Goal: Task Accomplishment & Management: Complete application form

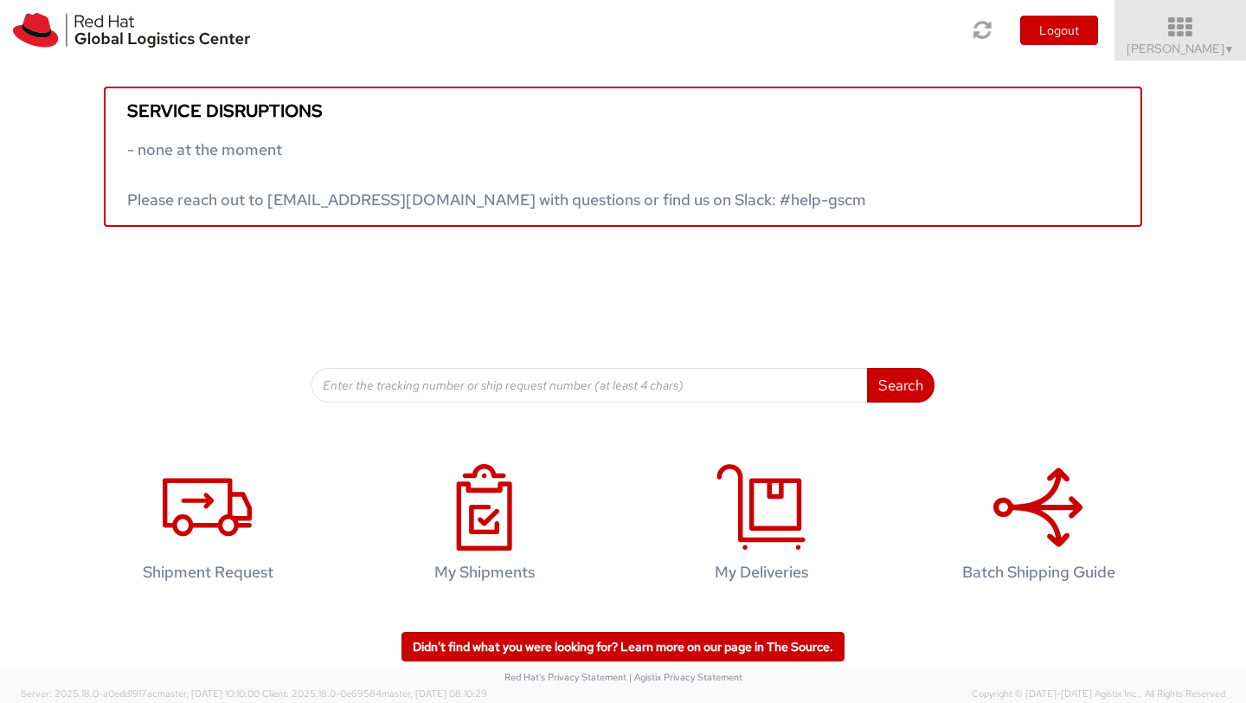
click at [1210, 50] on span "Shuang Mao ▼" at bounding box center [1181, 49] width 108 height 16
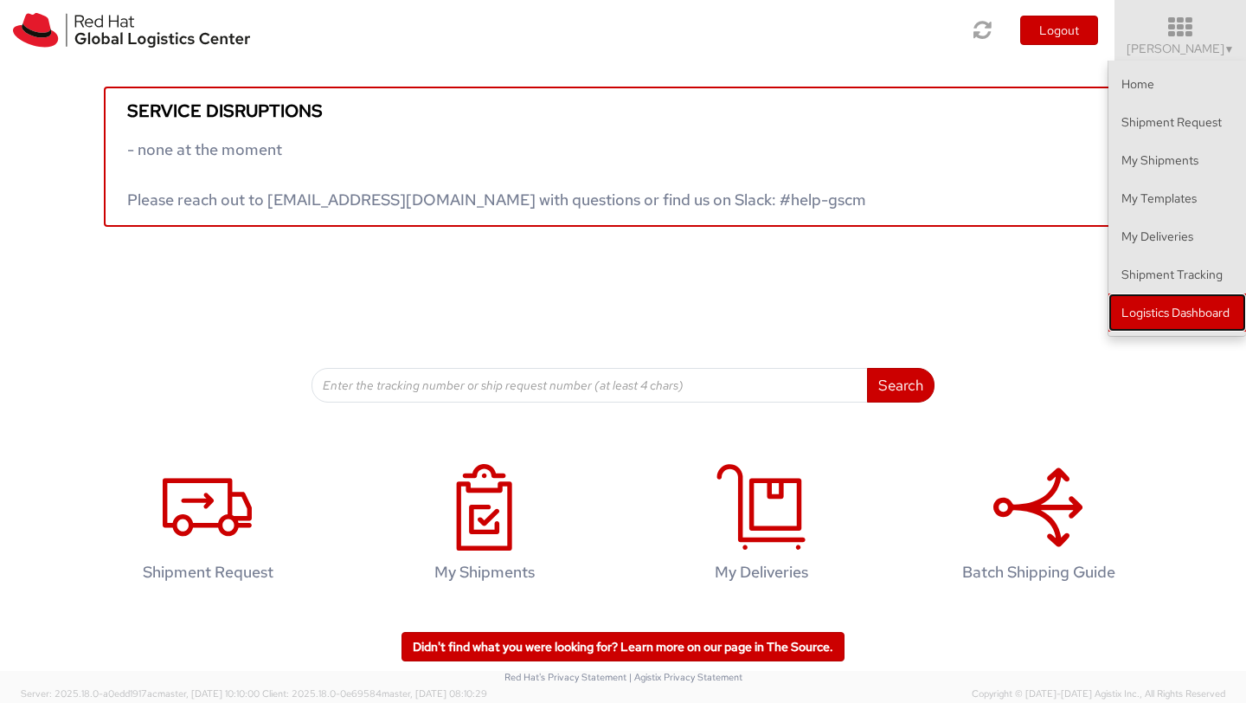
click at [1142, 317] on link "Logistics Dashboard" at bounding box center [1178, 312] width 138 height 38
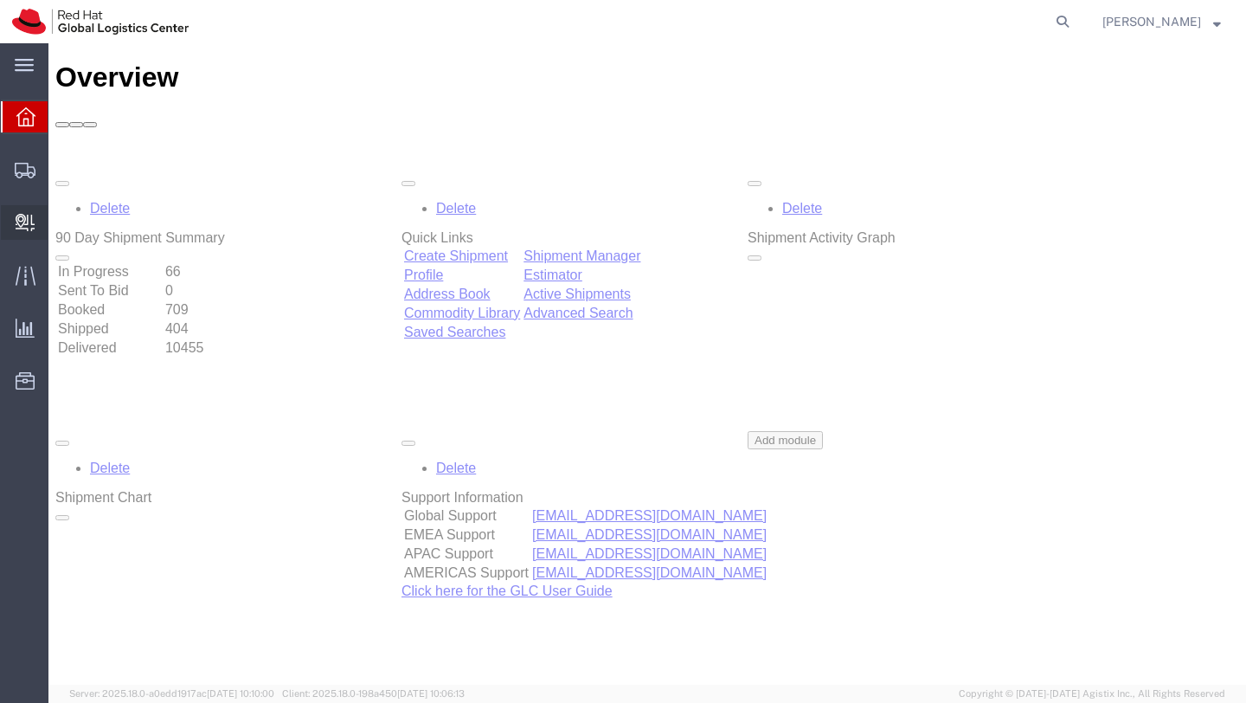
click at [0, 0] on span "Create Delivery" at bounding box center [0, 0] width 0 height 0
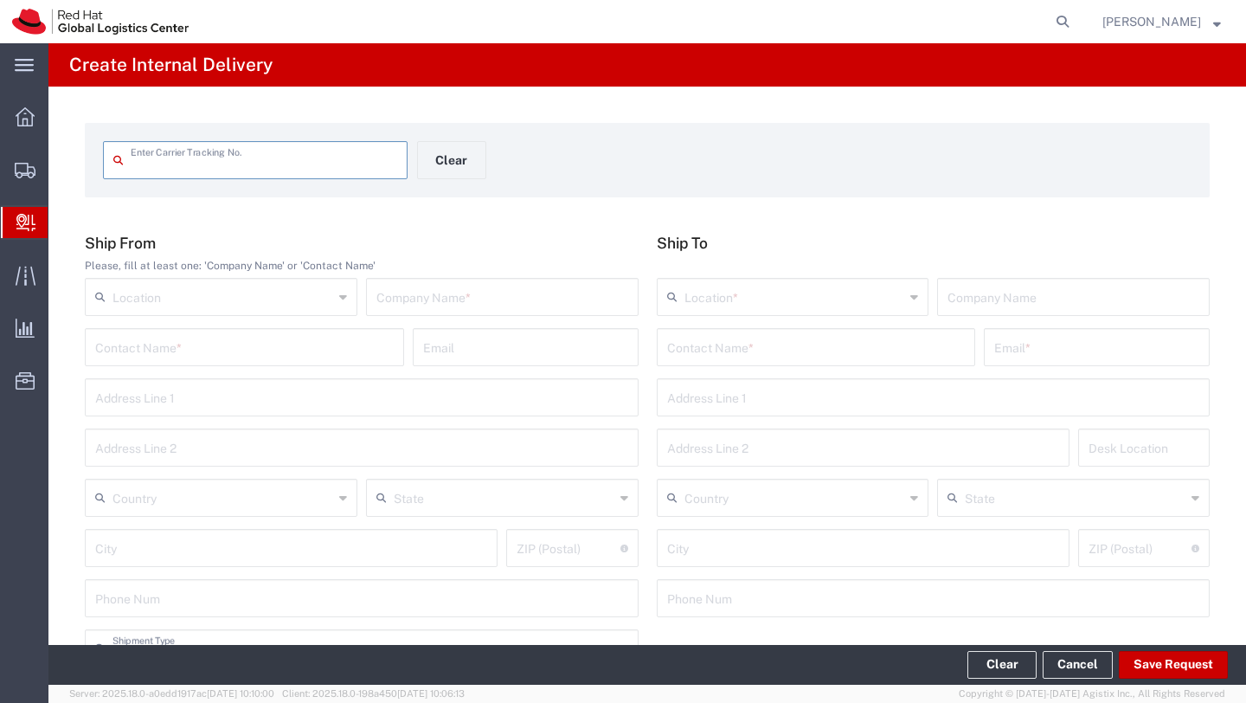
click at [332, 165] on input "text" at bounding box center [264, 159] width 267 height 30
type input "392683577956"
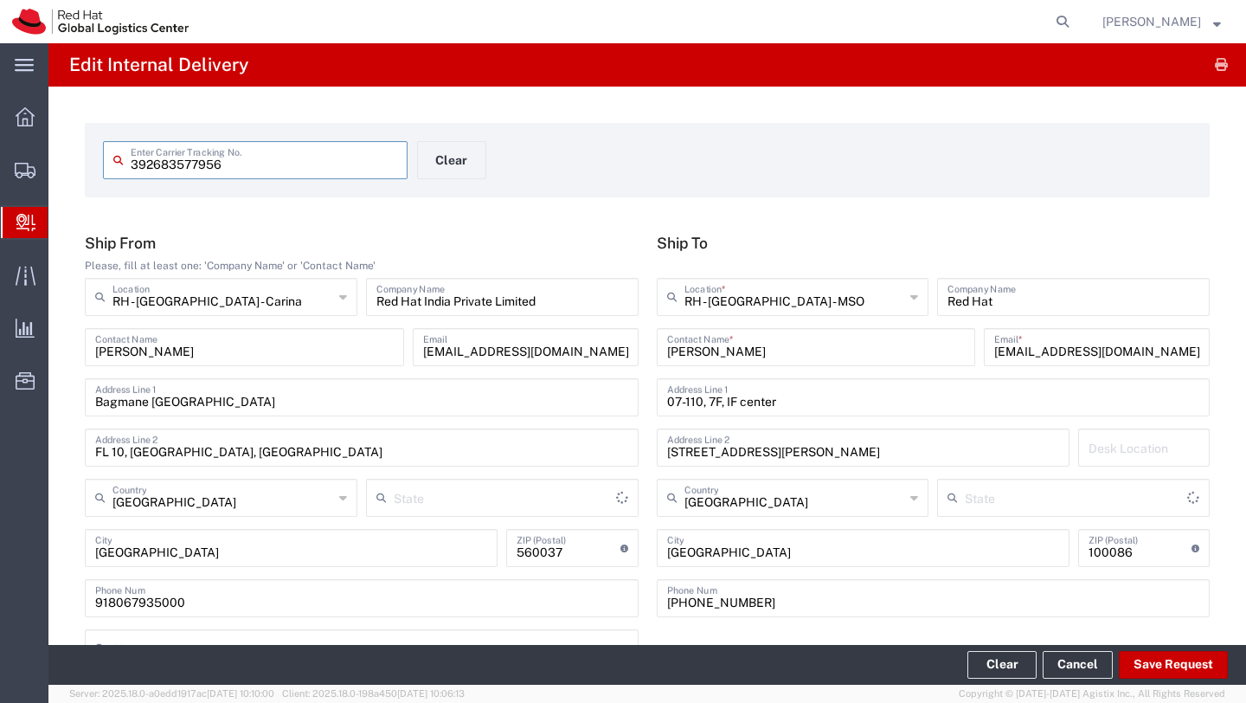
type input "Your Packaging"
type input "[GEOGRAPHIC_DATA]"
type input "Your Packaging"
type input "International Priority EOD"
drag, startPoint x: 1106, startPoint y: 352, endPoint x: 977, endPoint y: 350, distance: 129.0
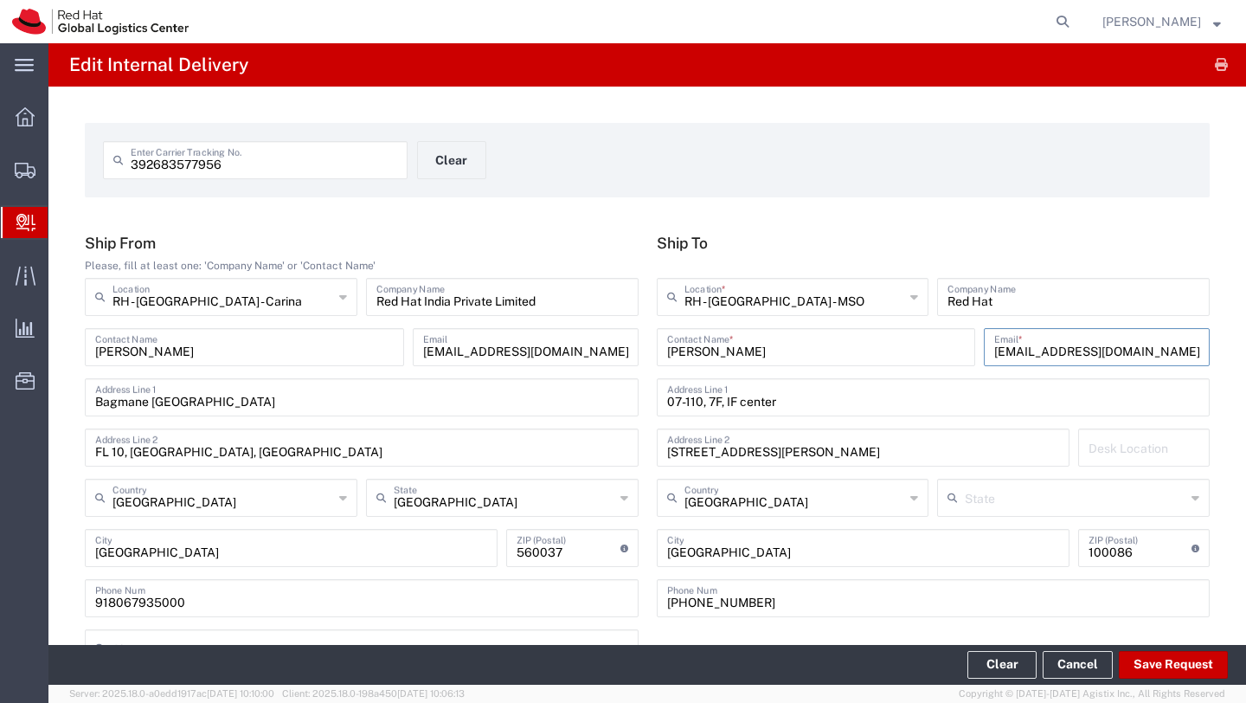
click at [977, 350] on div "Shuang Mao Contact Name * bj-gws@redhat.com,apaclogistics@redhat.com Email *" at bounding box center [934, 353] width 563 height 50
click at [999, 353] on input ",apaclogistics@redhat.com" at bounding box center [1096, 346] width 205 height 30
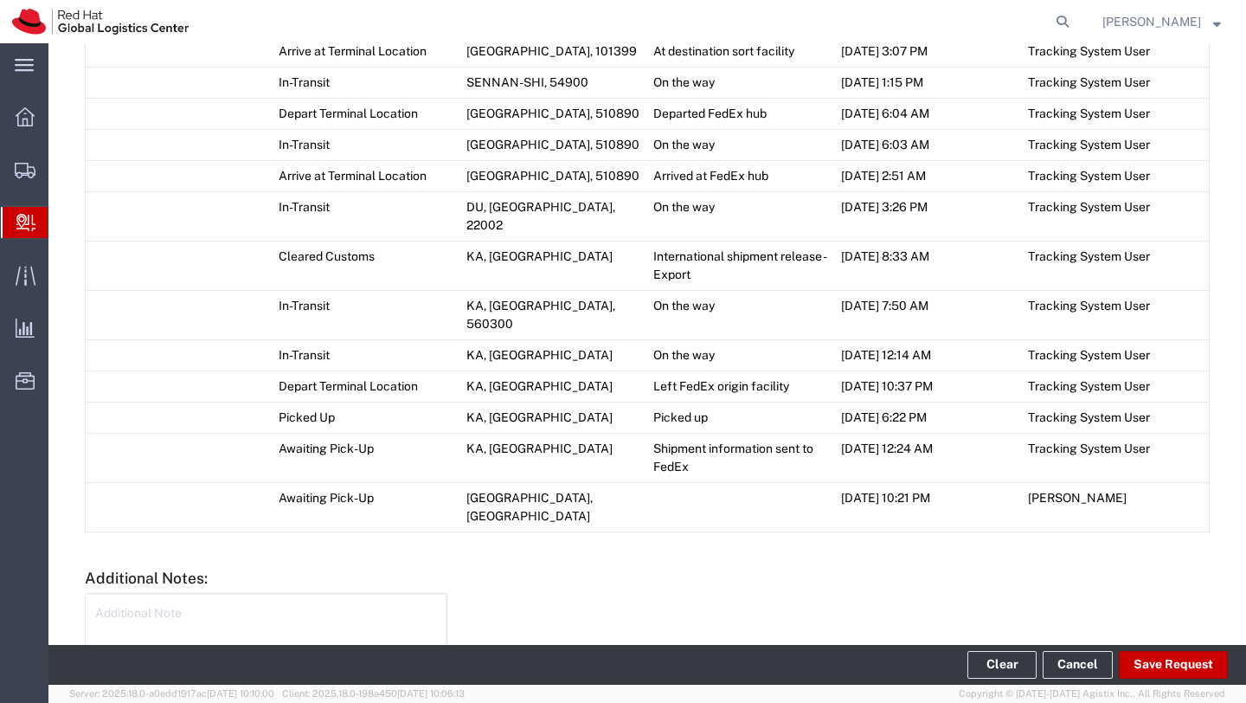
scroll to position [1287, 0]
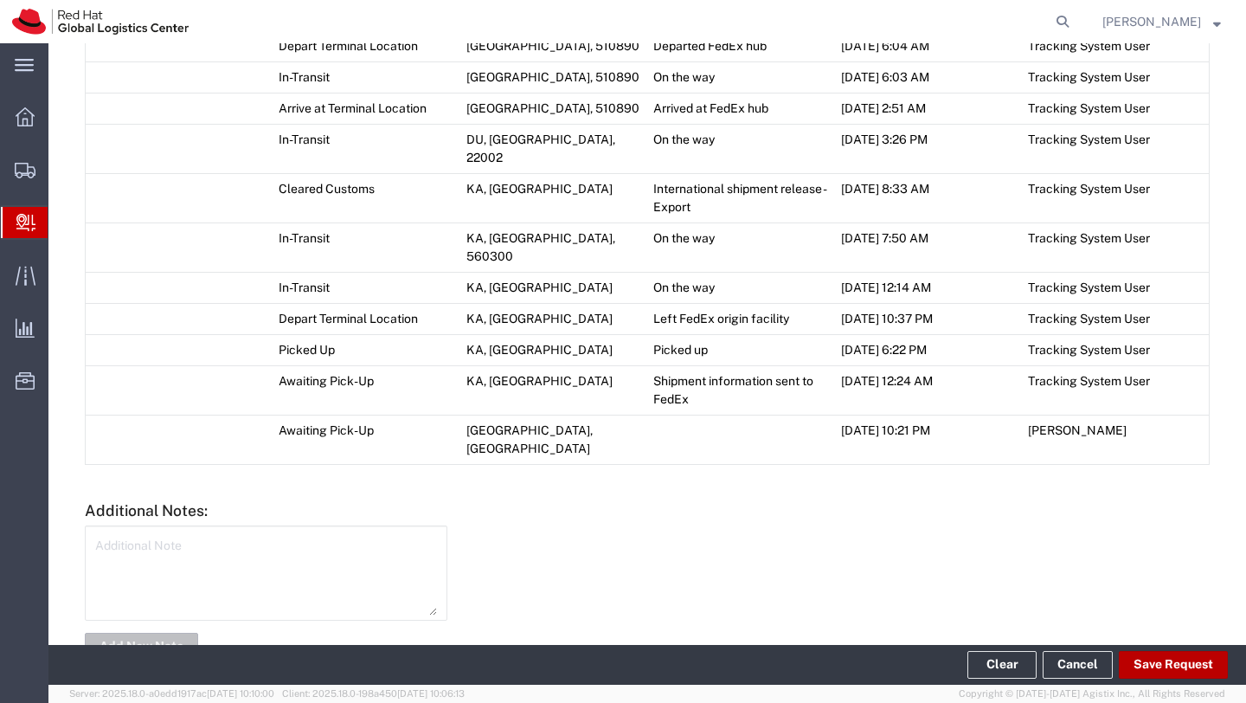
type input "[EMAIL_ADDRESS][DOMAIN_NAME]"
click at [1147, 663] on button "Save Request" at bounding box center [1173, 665] width 109 height 28
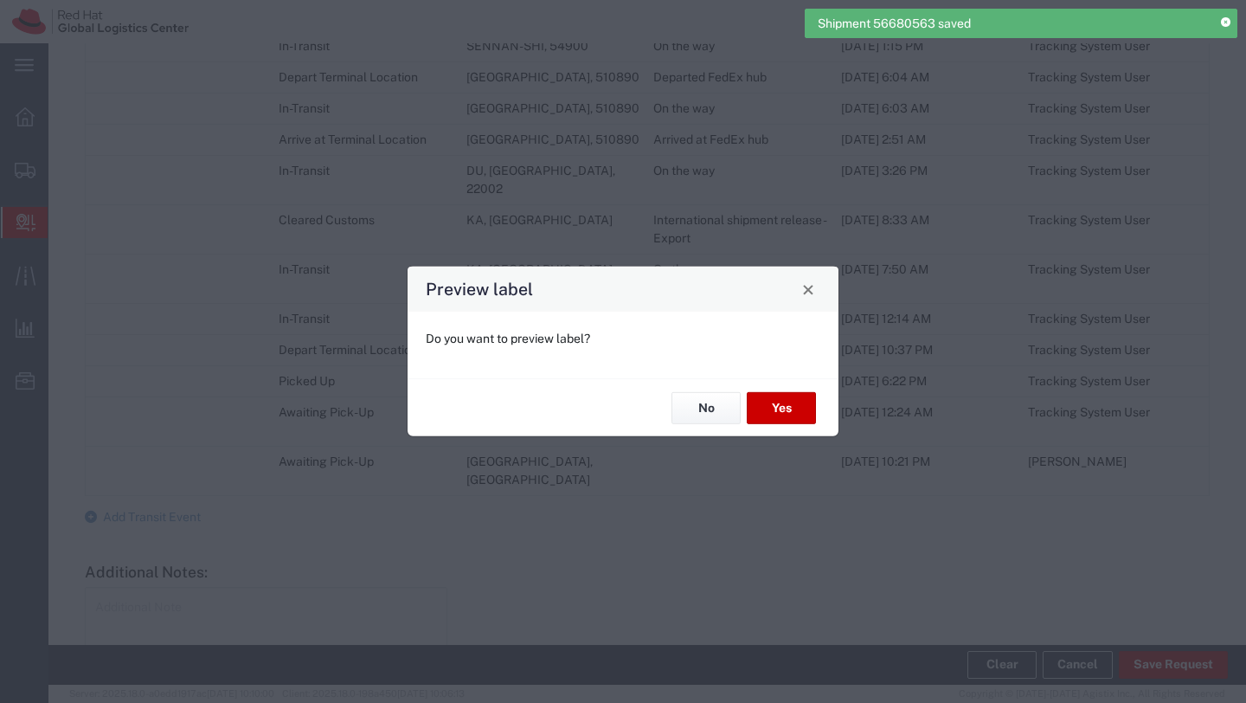
type input "Your Packaging"
type input "International Priority EOD"
type input "Your Packaging"
click at [711, 404] on button "No" at bounding box center [706, 408] width 69 height 32
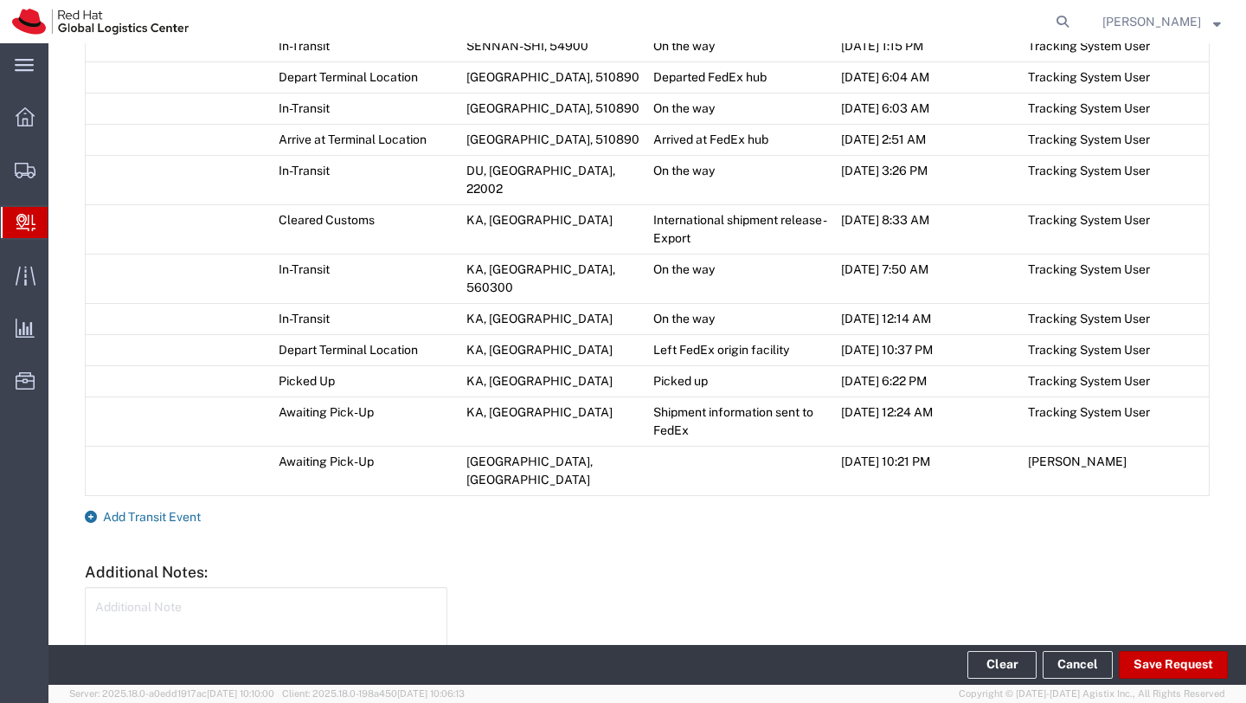
click at [167, 510] on span "Add Transit Event" at bounding box center [152, 517] width 98 height 14
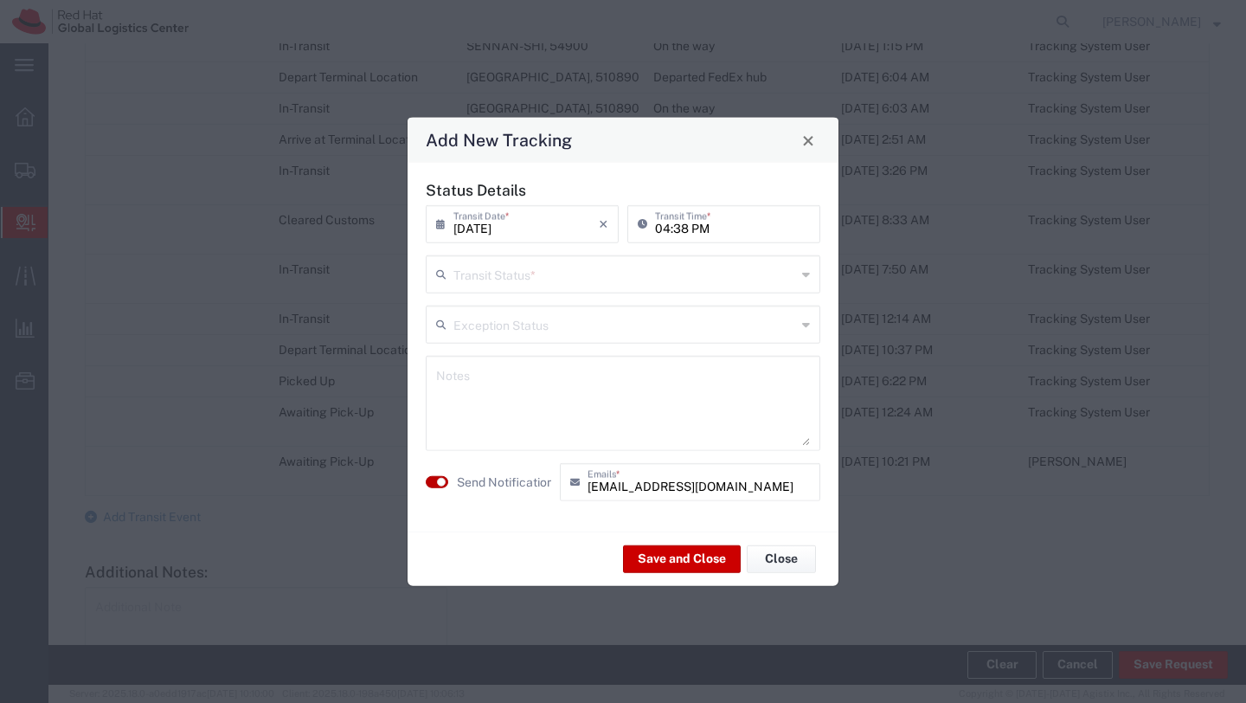
click at [433, 477] on button "button" at bounding box center [437, 482] width 23 height 12
click at [540, 227] on input "09/08/2025" at bounding box center [526, 223] width 145 height 30
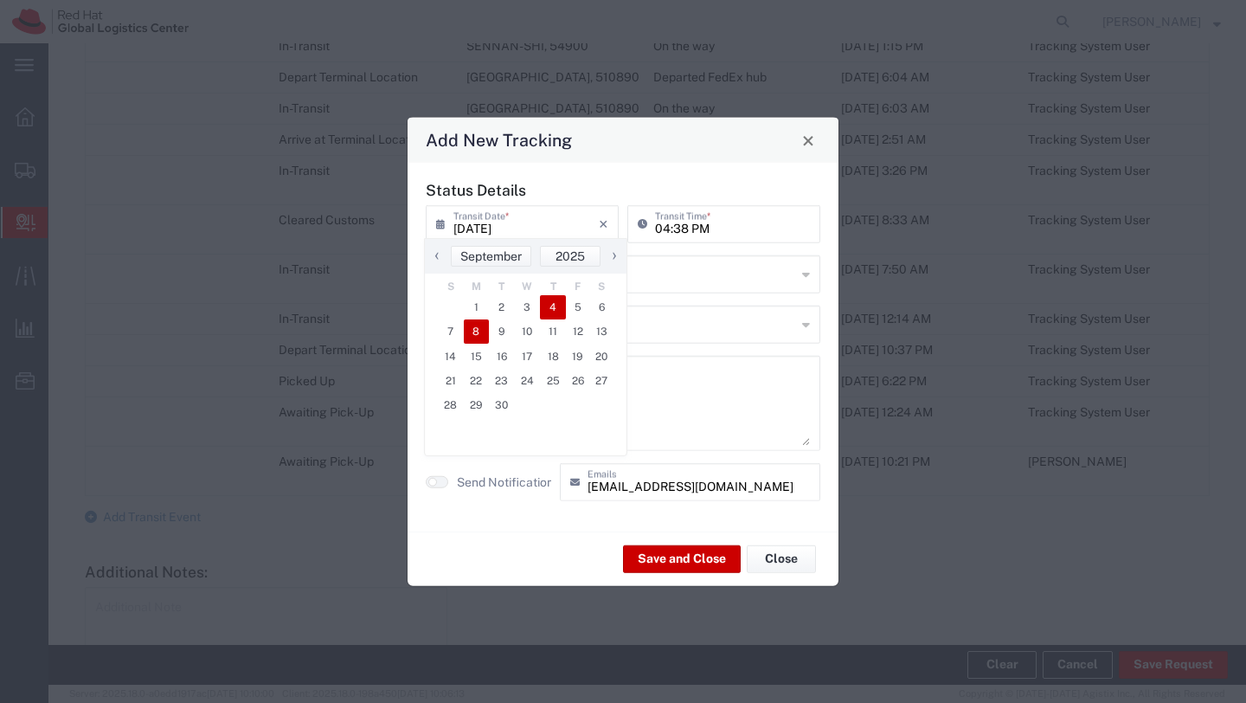
click at [552, 306] on span "4" at bounding box center [553, 307] width 26 height 24
type input "09/04/2025"
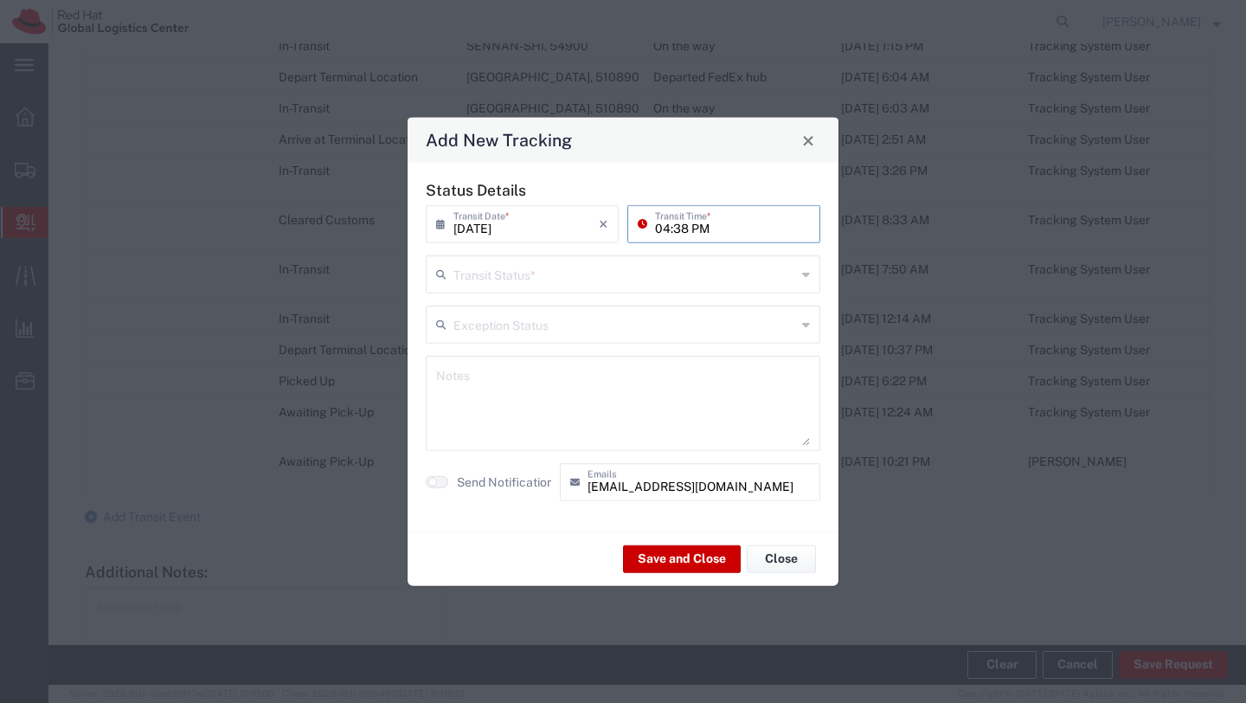
click at [683, 225] on input "04:38 PM" at bounding box center [732, 223] width 155 height 30
click at [686, 228] on input "04:38 PM" at bounding box center [732, 223] width 155 height 30
click at [665, 228] on input "04:38 PM" at bounding box center [732, 223] width 155 height 30
click at [682, 228] on input "11:38 PM" at bounding box center [732, 223] width 155 height 30
click at [668, 227] on input "1108 PM" at bounding box center [732, 223] width 155 height 30
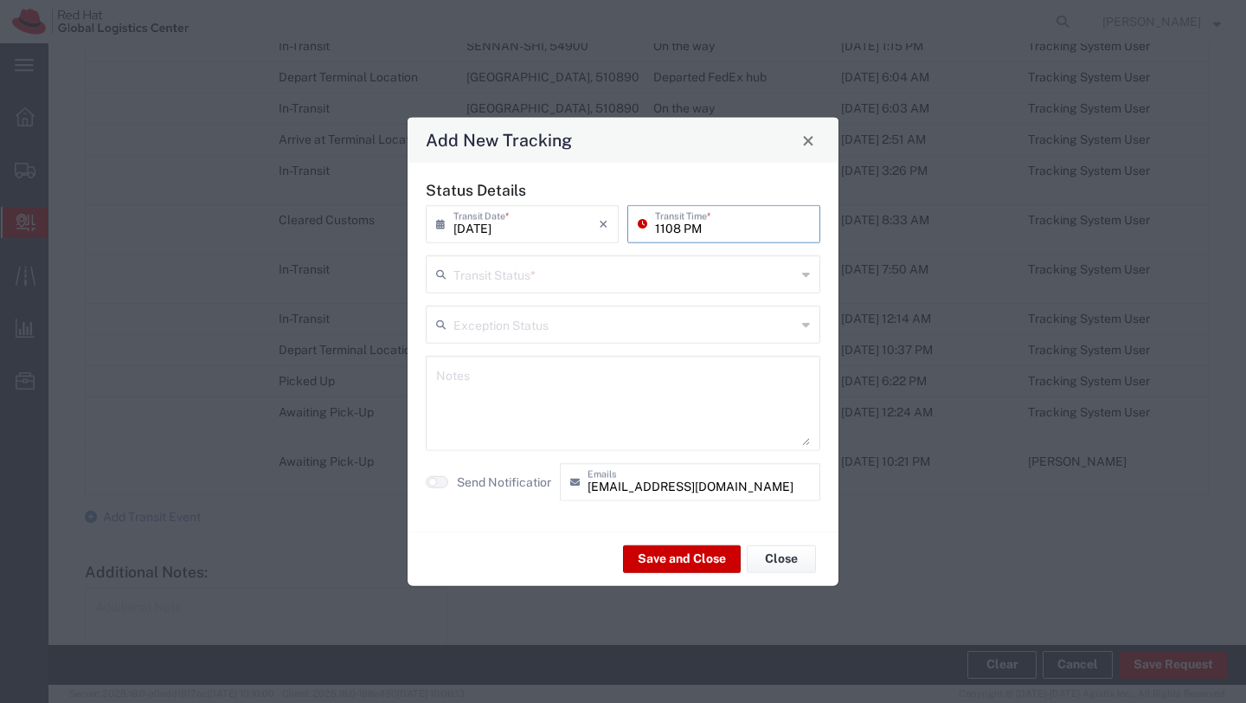
click at [668, 227] on input "1108 PM" at bounding box center [732, 223] width 155 height 30
type input "11:08 PM"
click at [506, 280] on input "text" at bounding box center [625, 273] width 343 height 30
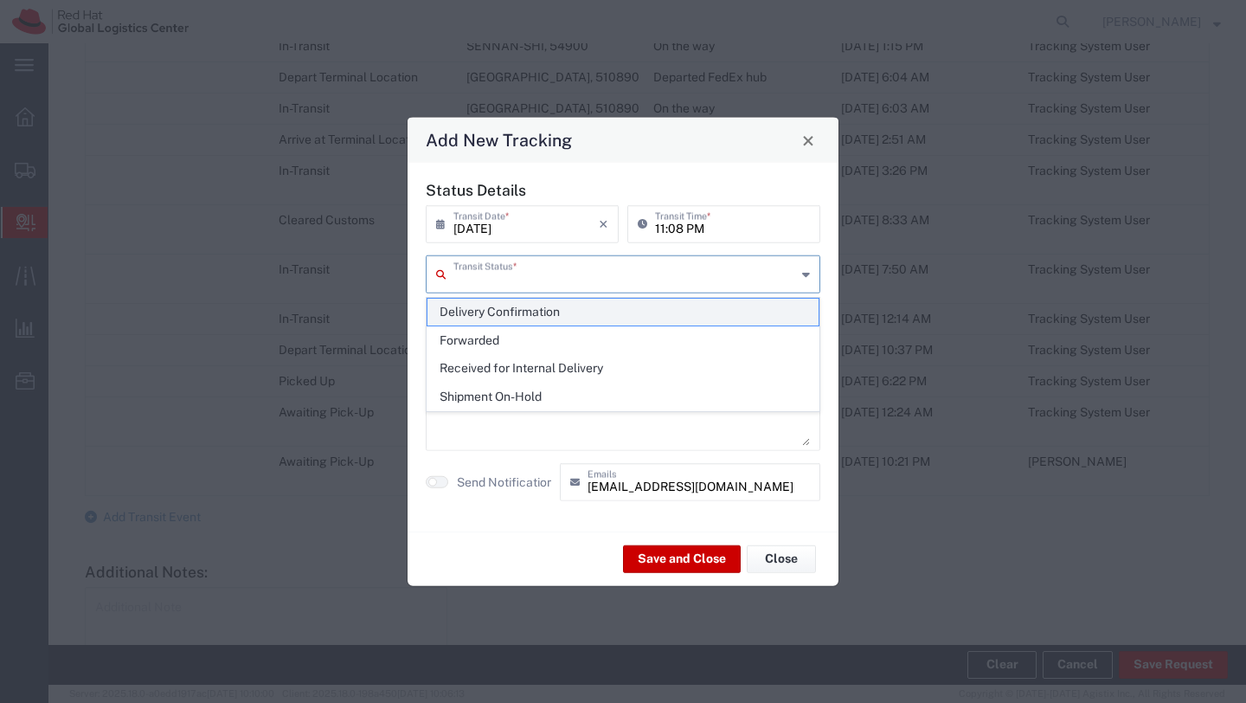
click at [502, 310] on span "Delivery Confirmation" at bounding box center [623, 312] width 391 height 27
type input "Delivery Confirmation"
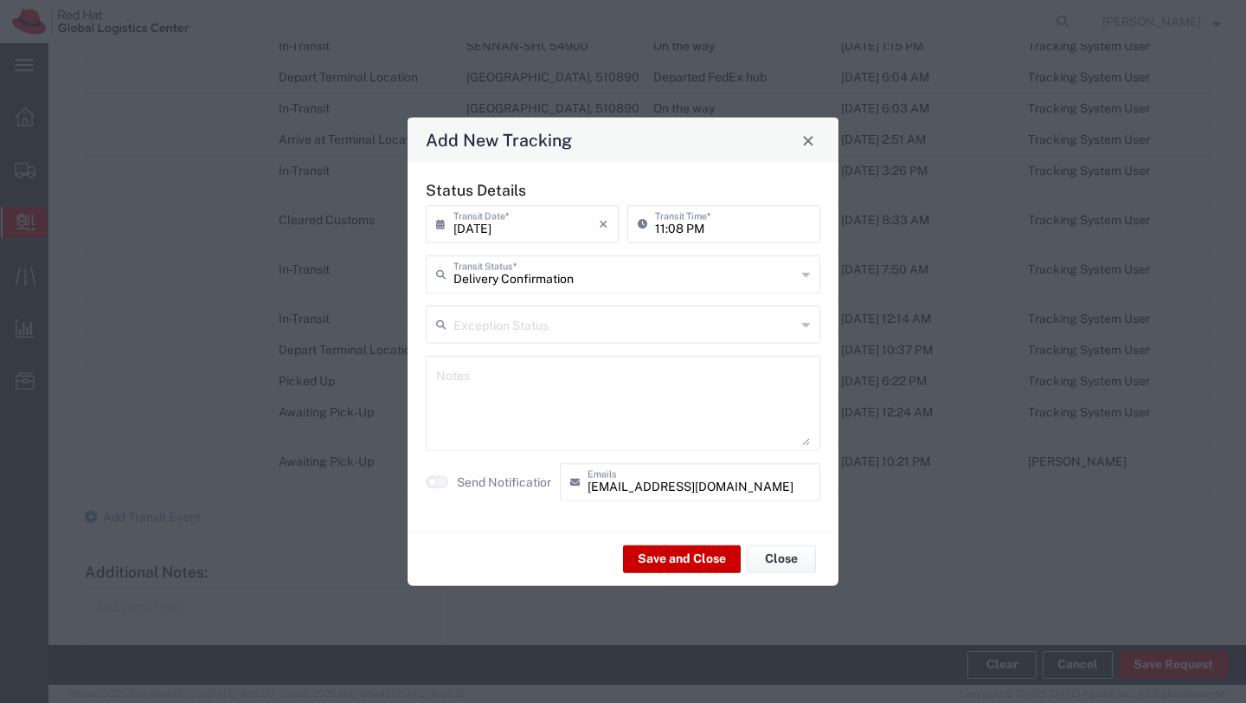
click at [694, 230] on input "11:08 PM" at bounding box center [732, 223] width 155 height 30
type input "11:08 AM"
click at [687, 563] on button "Save and Close" at bounding box center [682, 558] width 118 height 28
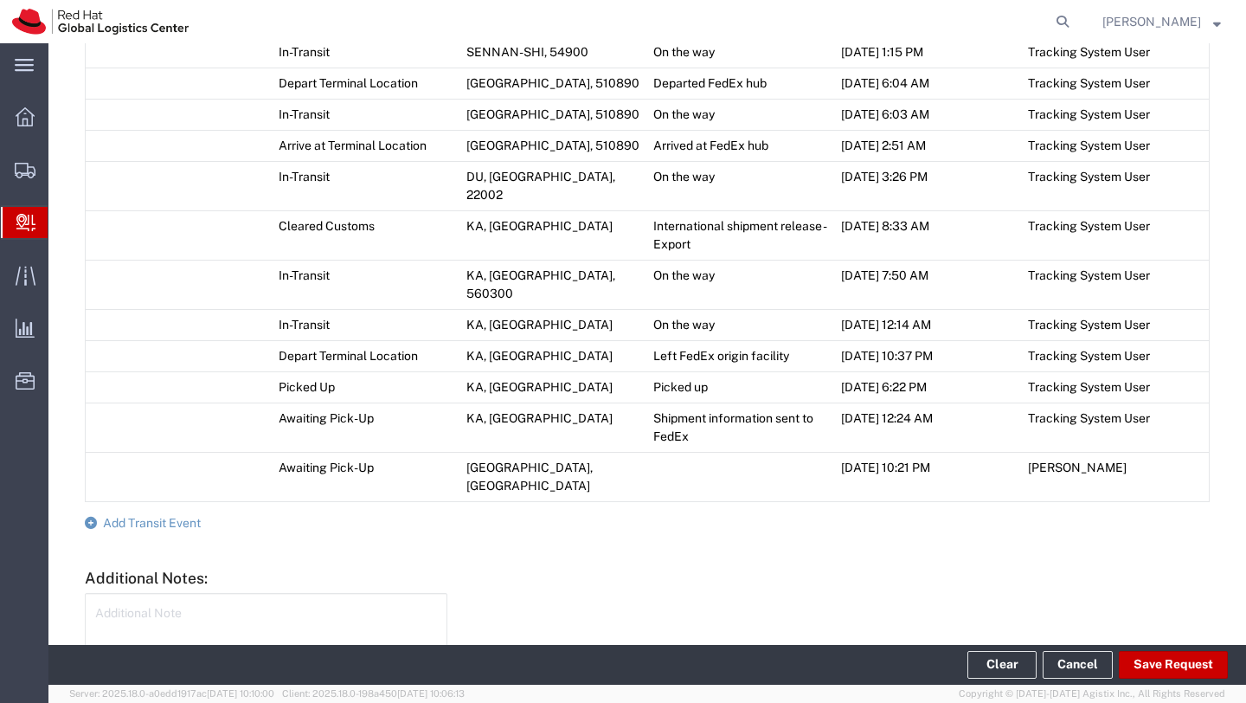
scroll to position [1380, 0]
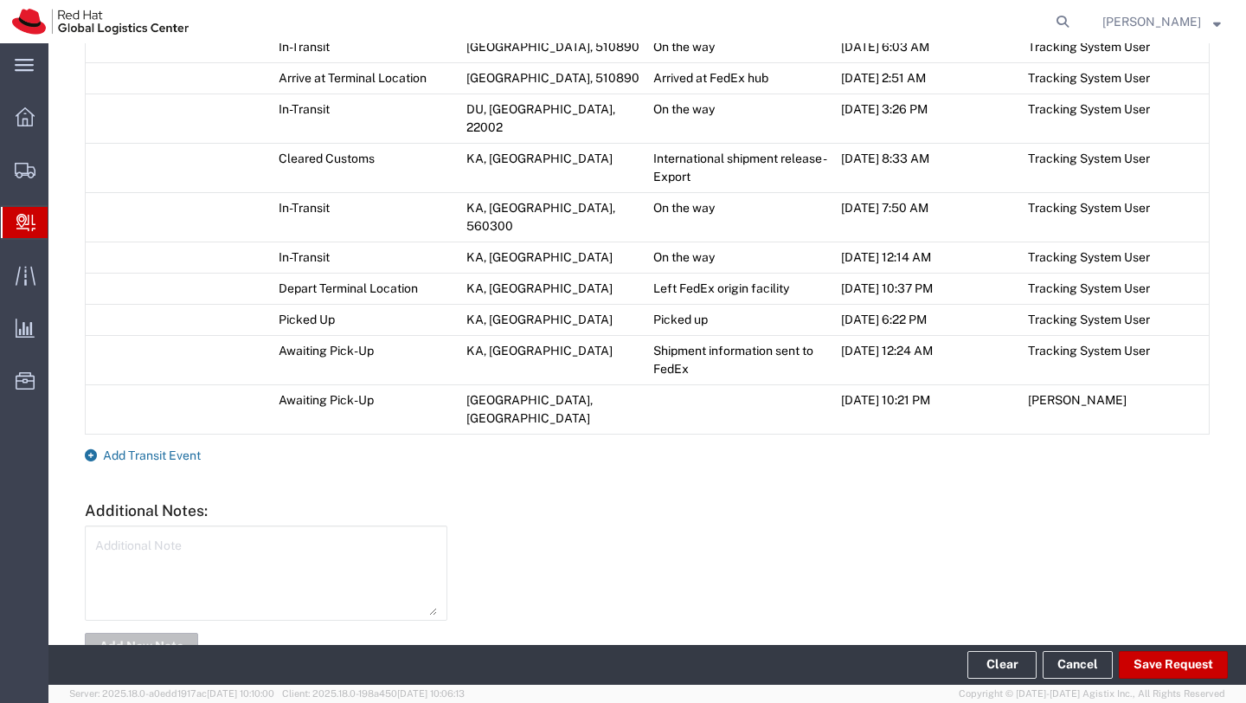
click at [162, 448] on span "Add Transit Event" at bounding box center [152, 455] width 98 height 14
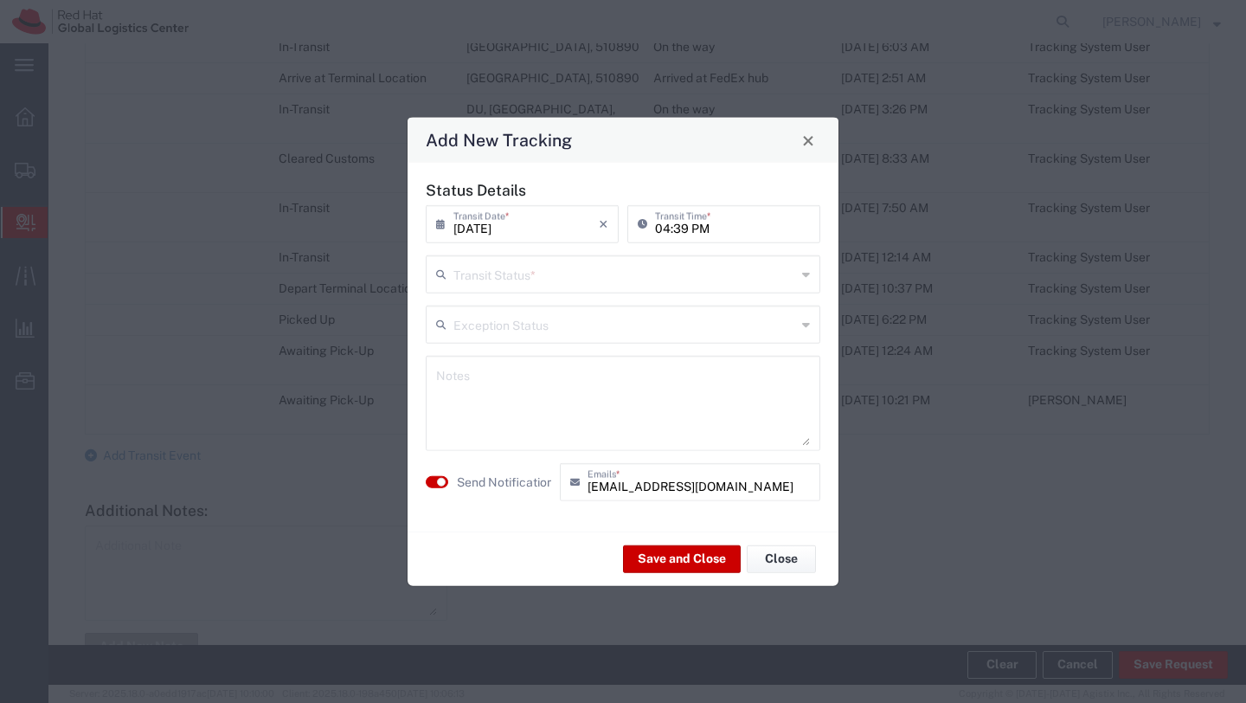
click at [643, 227] on icon at bounding box center [646, 224] width 17 height 28
click at [538, 230] on input "09/08/2025" at bounding box center [526, 223] width 145 height 30
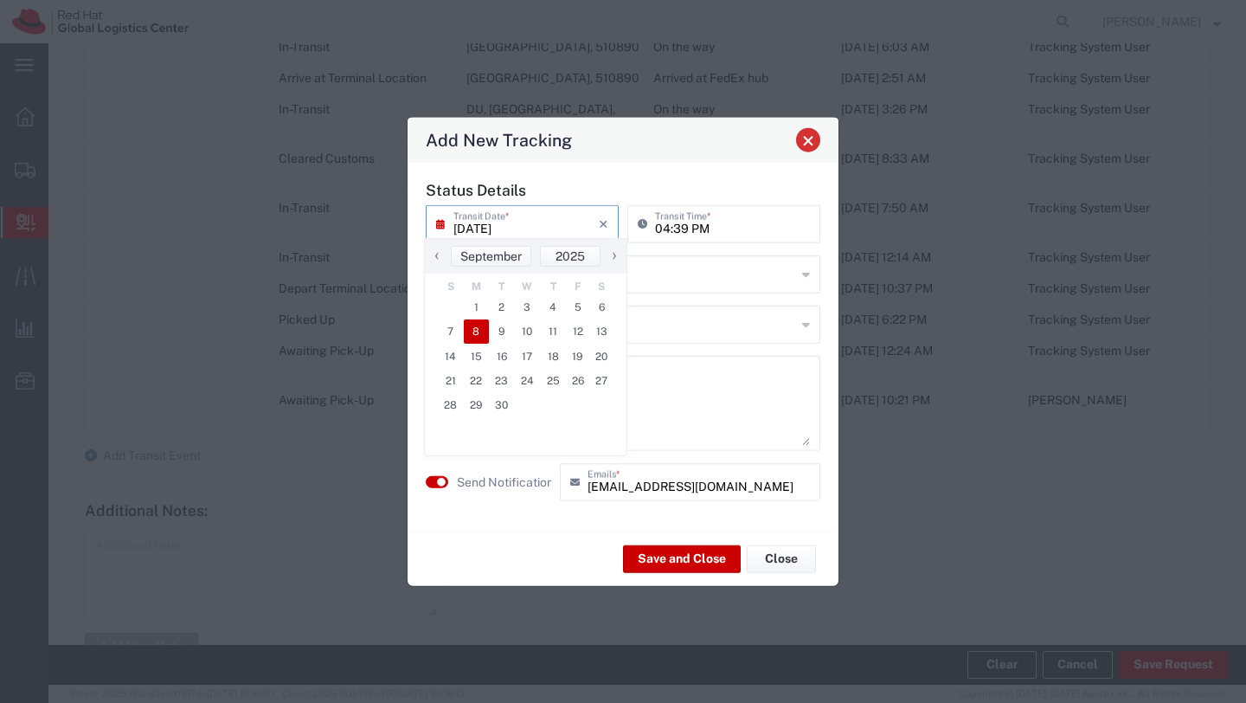
click at [813, 148] on button "Close" at bounding box center [808, 140] width 24 height 24
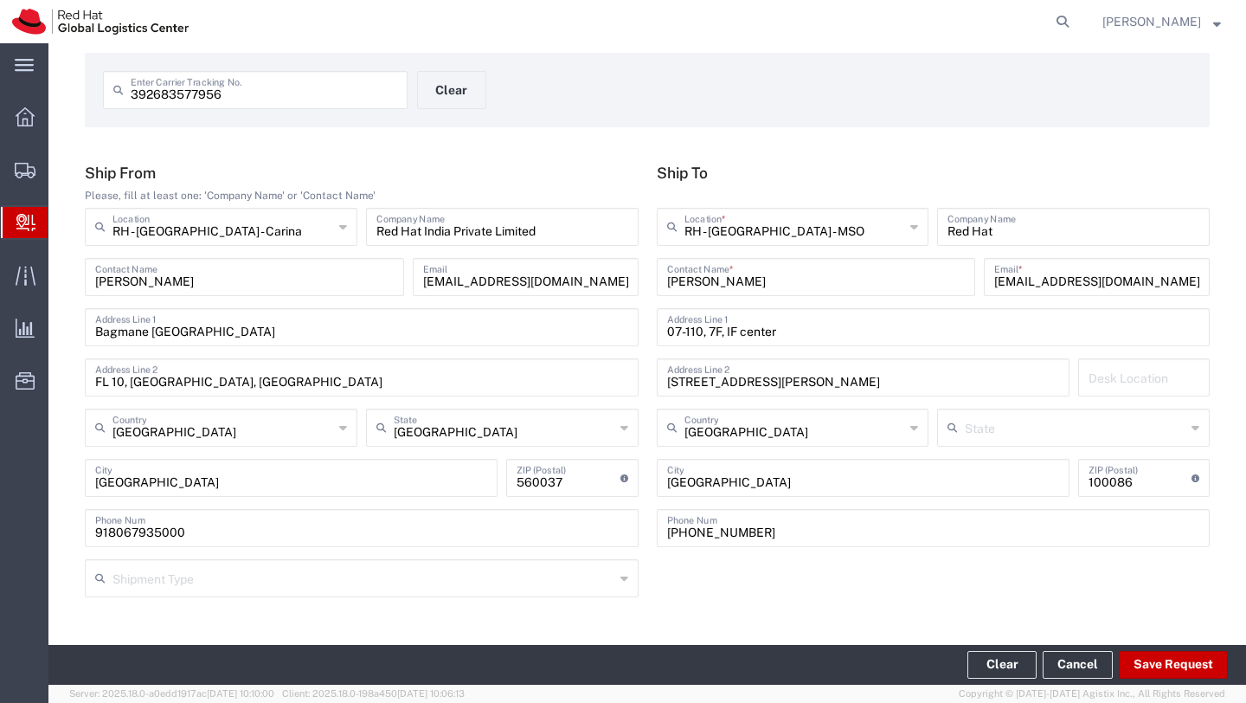
scroll to position [0, 0]
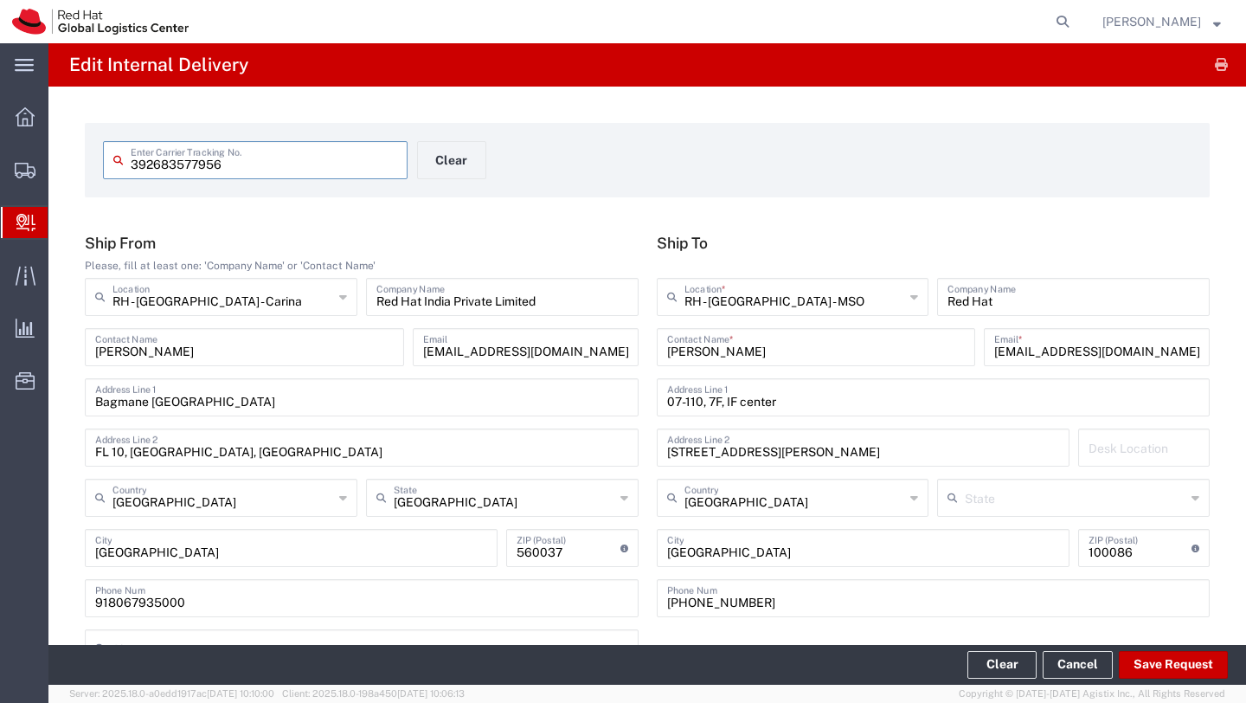
drag, startPoint x: 224, startPoint y: 166, endPoint x: 154, endPoint y: 166, distance: 70.1
click at [154, 166] on input "392683577956" at bounding box center [264, 159] width 267 height 30
type input "392728038873"
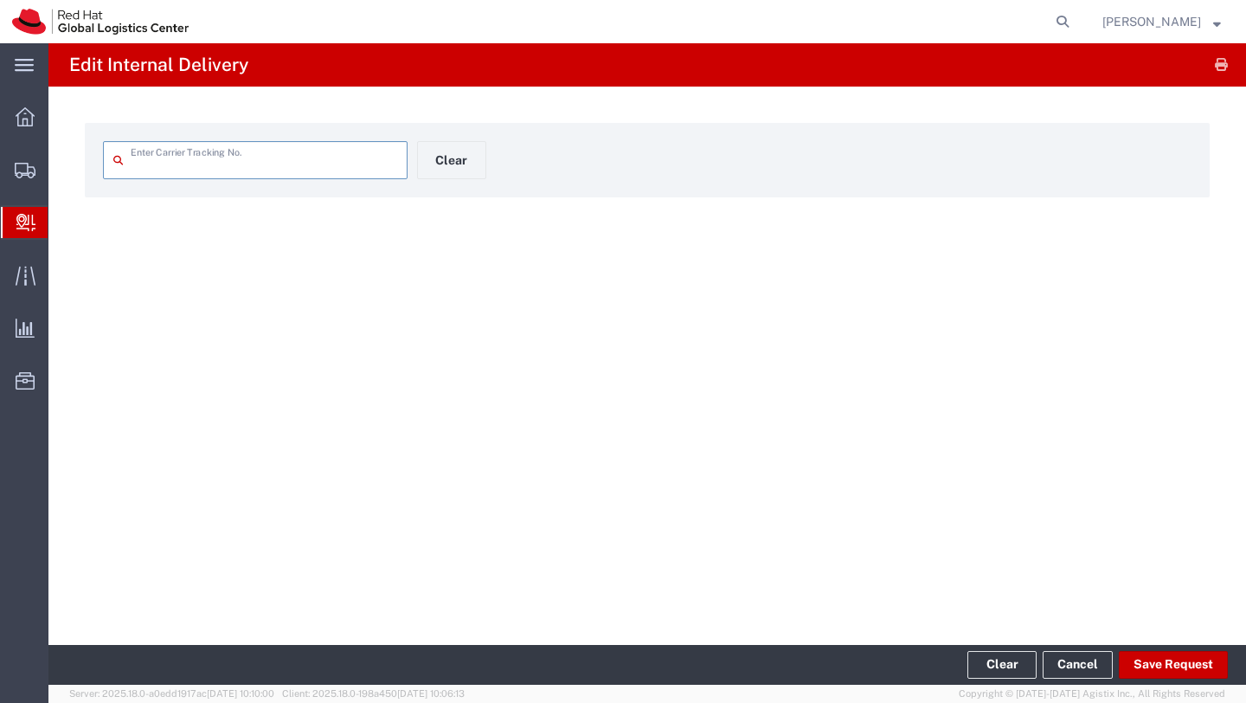
type input "392728038873"
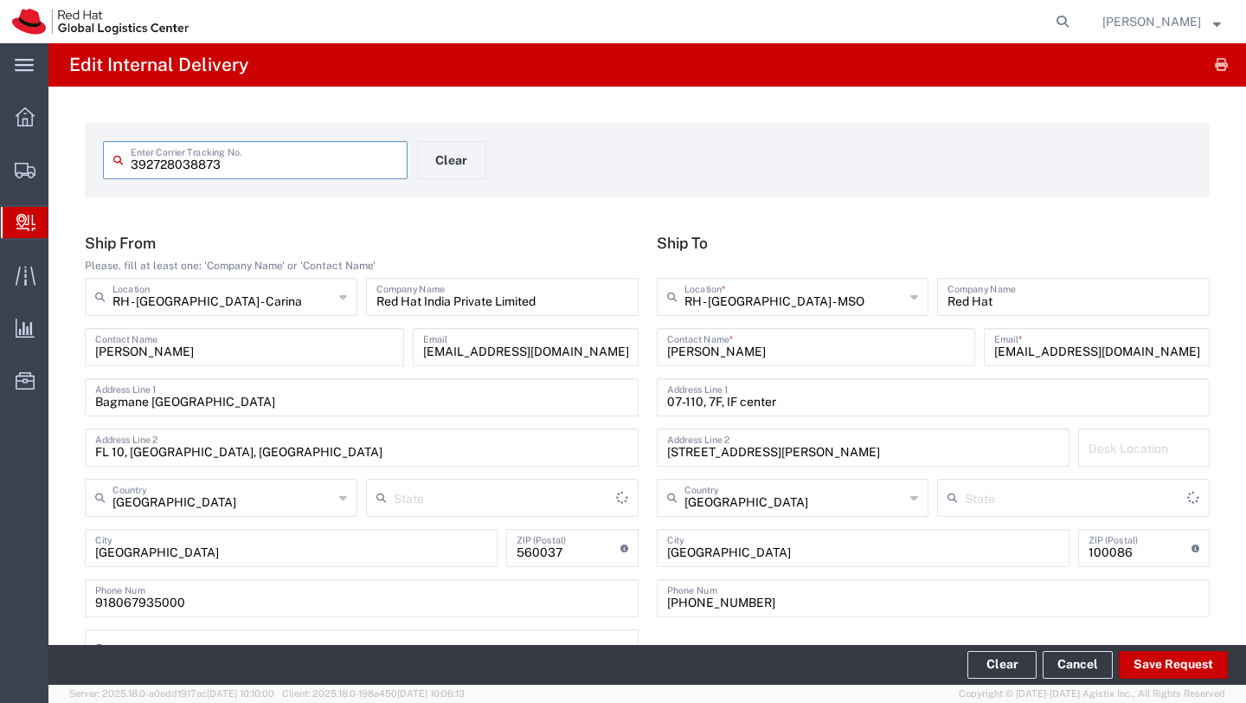
type input "Your Packaging"
type input "International Priority EOD"
type input "[GEOGRAPHIC_DATA]"
type input "Your Packaging"
drag, startPoint x: 1109, startPoint y: 353, endPoint x: 981, endPoint y: 352, distance: 128.1
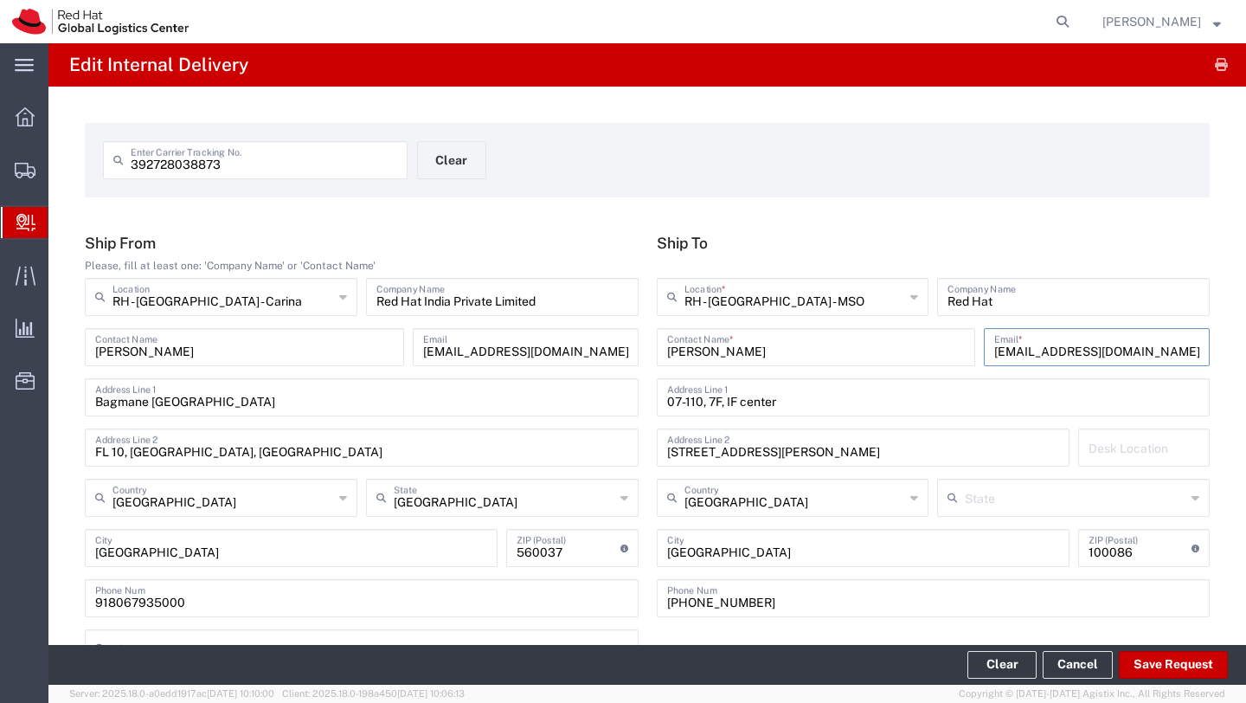
click at [981, 352] on agx-input-control "bj-gws@redhat.com,apaclogistics@redhat.com Email *" at bounding box center [1097, 347] width 235 height 38
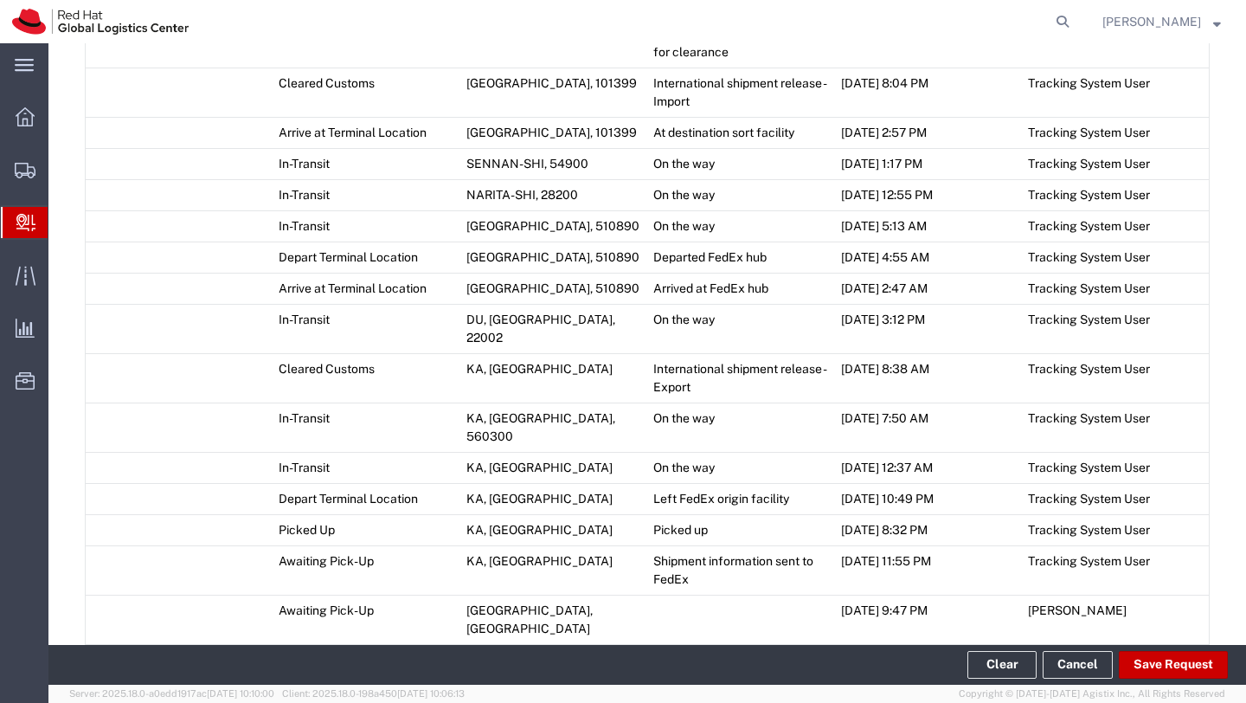
scroll to position [1448, 0]
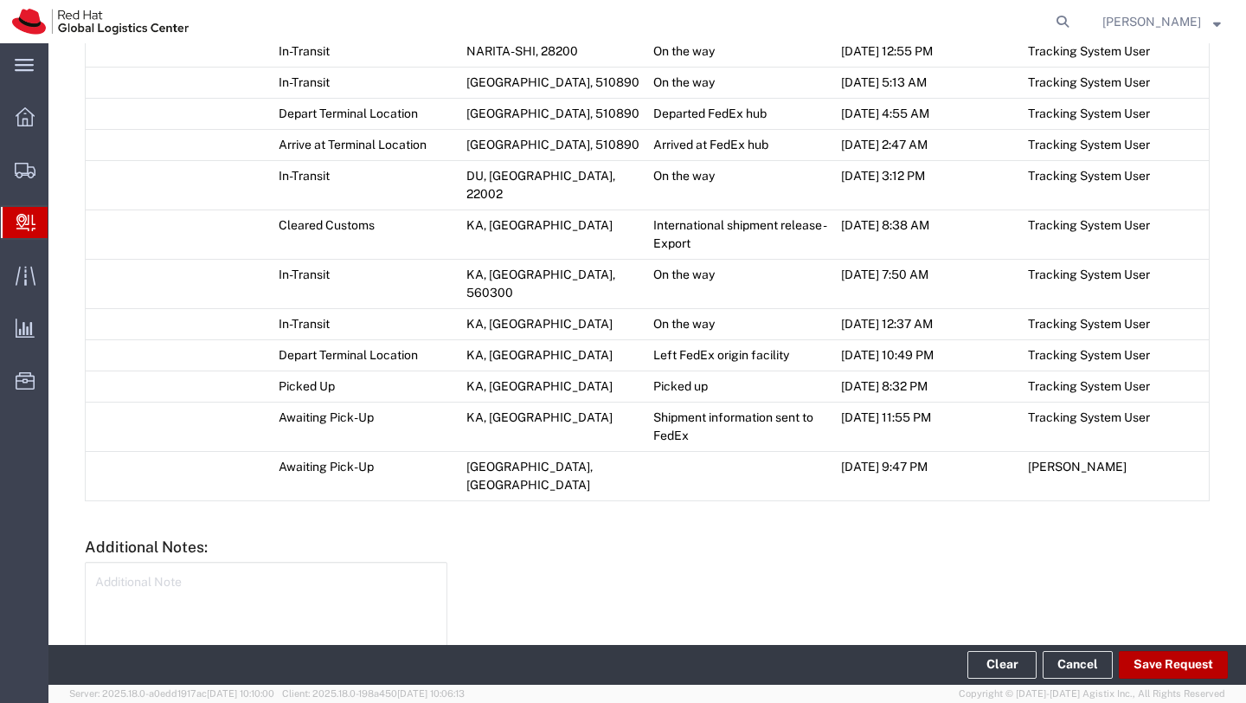
type input "[EMAIL_ADDRESS][DOMAIN_NAME]"
click at [1152, 666] on button "Save Request" at bounding box center [1173, 665] width 109 height 28
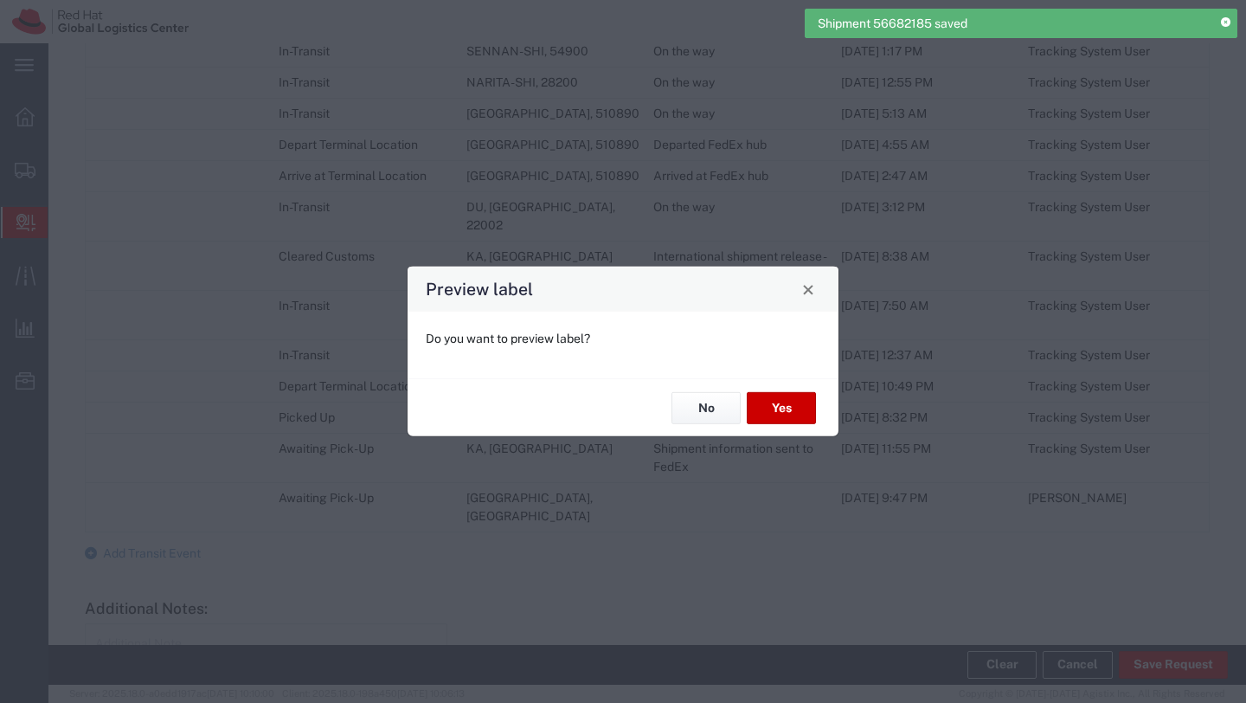
type input "Your Packaging"
type input "International Priority EOD"
type input "Your Packaging"
click at [710, 413] on button "No" at bounding box center [706, 408] width 69 height 32
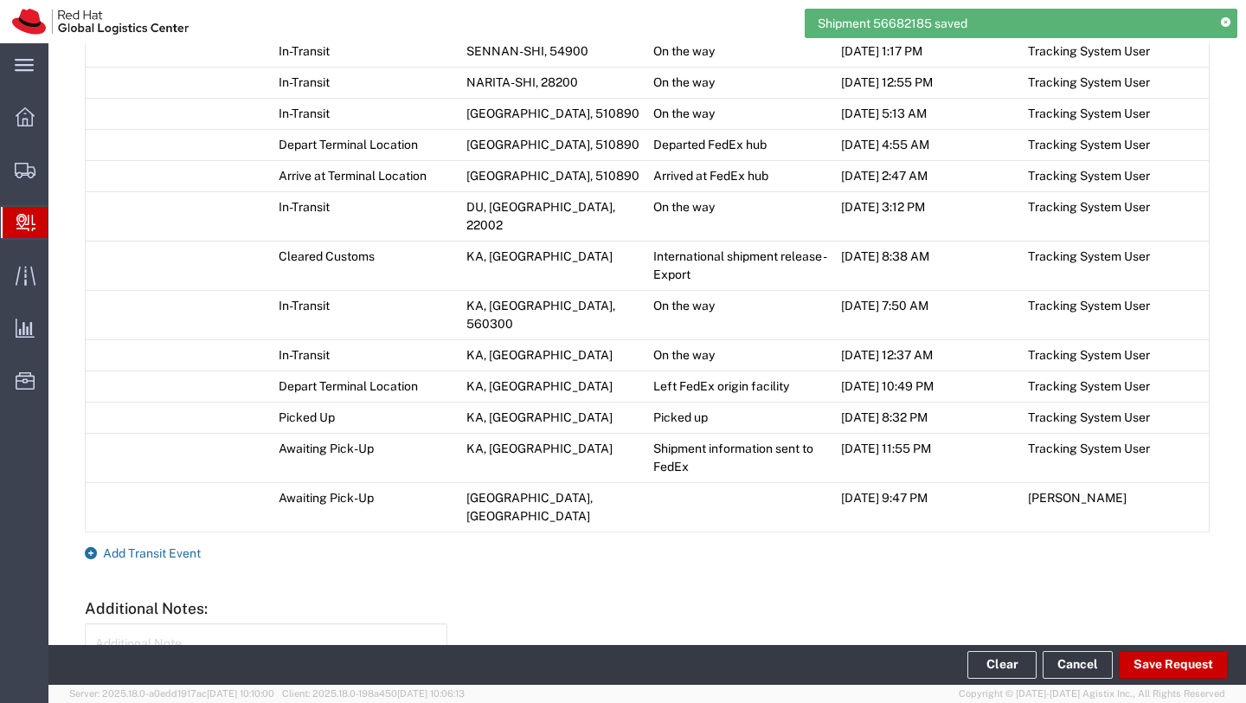
click at [119, 546] on span "Add Transit Event" at bounding box center [152, 553] width 98 height 14
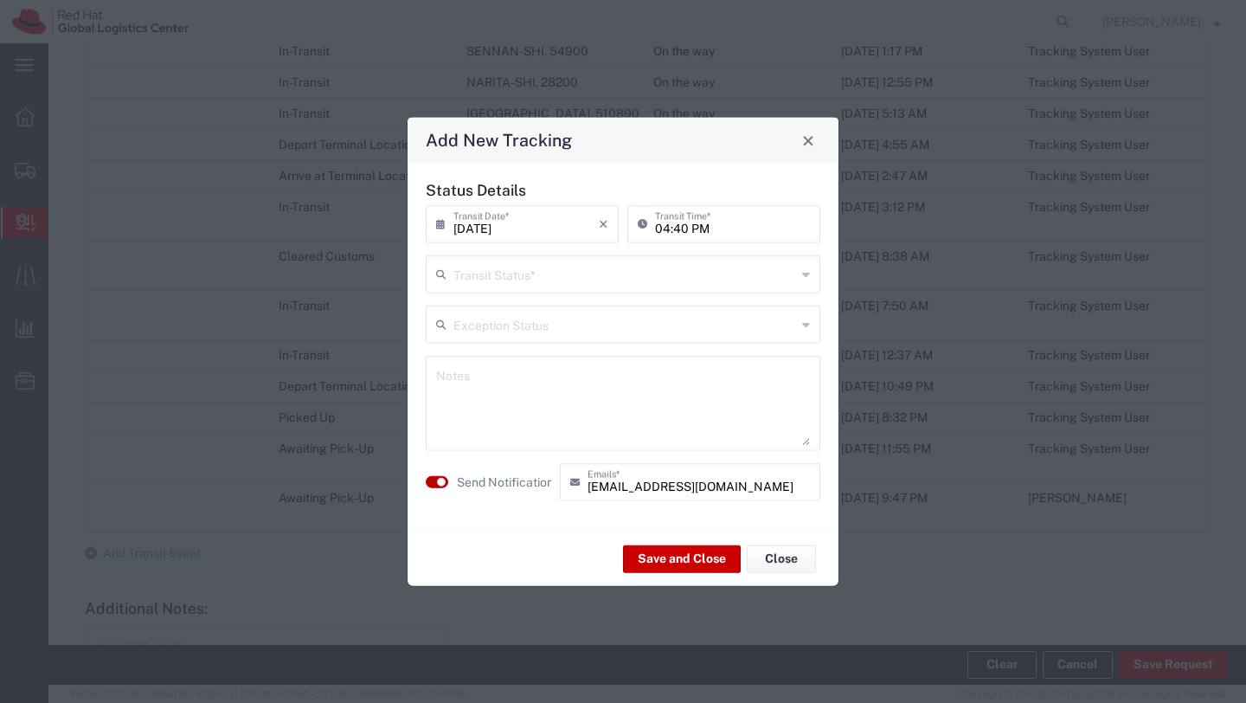
click at [432, 479] on button "button" at bounding box center [437, 482] width 23 height 12
click at [568, 275] on input "text" at bounding box center [625, 273] width 343 height 30
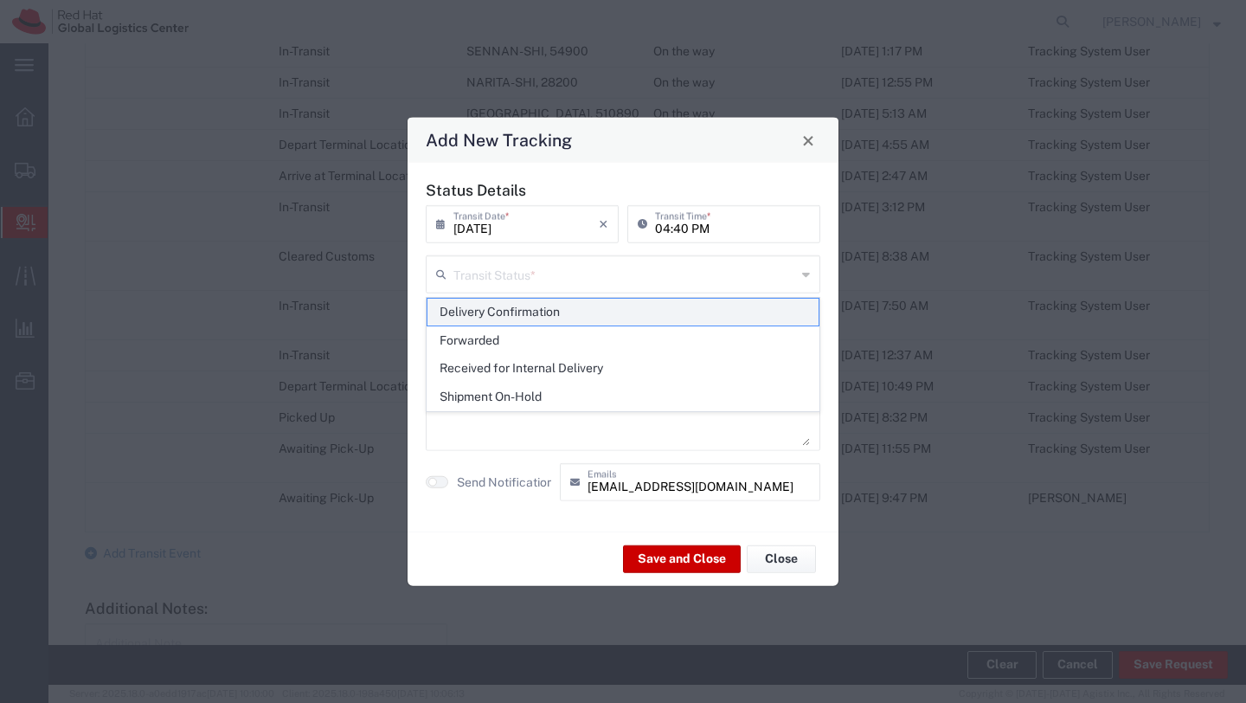
click at [536, 308] on span "Delivery Confirmation" at bounding box center [623, 312] width 391 height 27
type input "Delivery Confirmation"
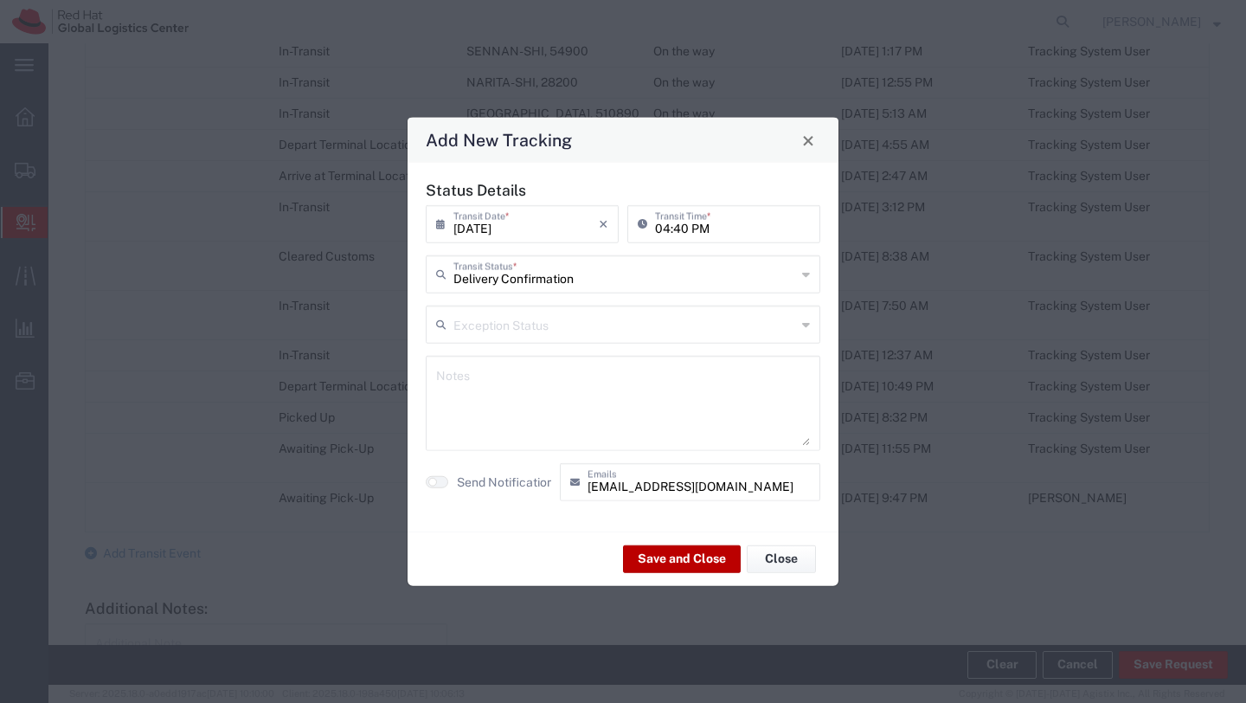
click at [690, 559] on button "Save and Close" at bounding box center [682, 558] width 118 height 28
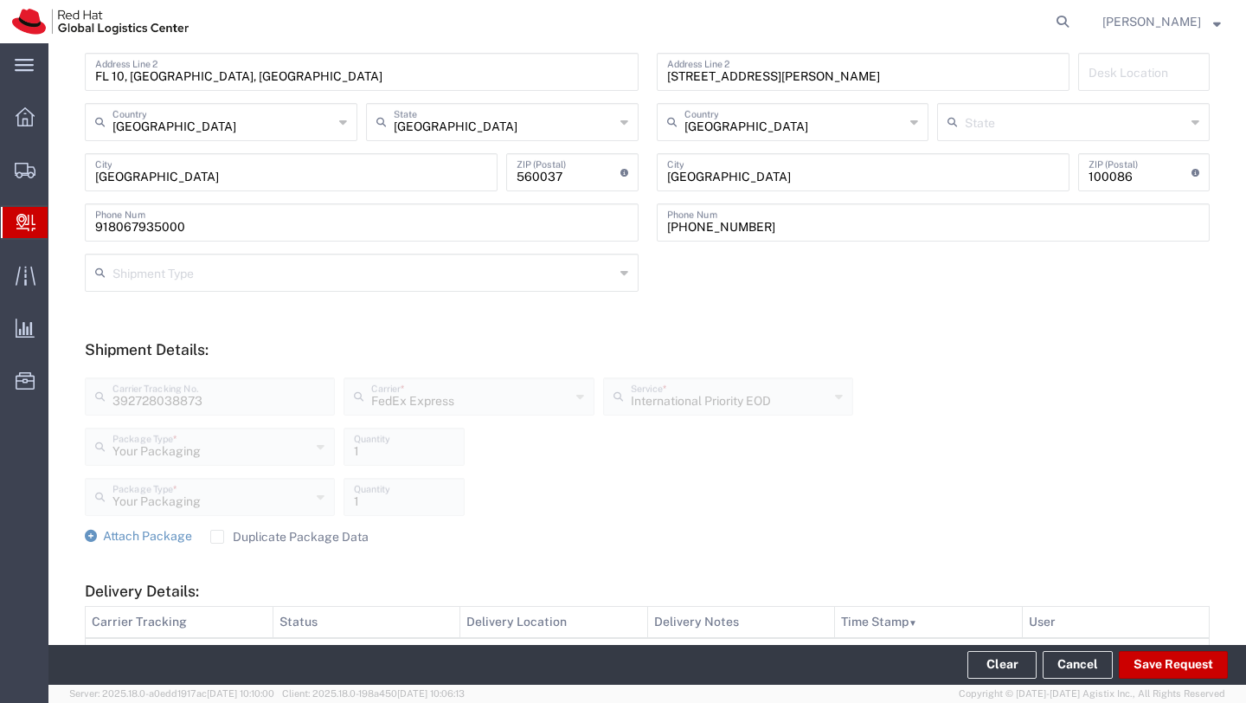
scroll to position [0, 0]
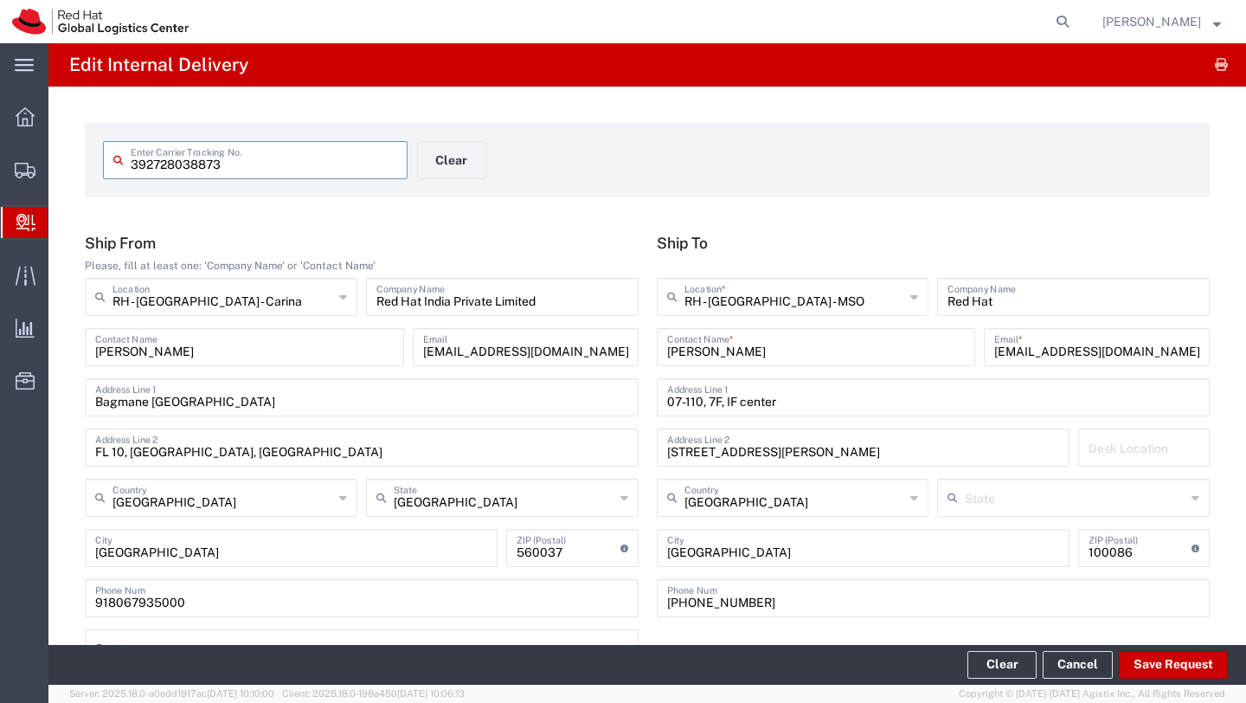
drag, startPoint x: 223, startPoint y: 164, endPoint x: 195, endPoint y: 162, distance: 28.6
click at [195, 162] on input "392728038873" at bounding box center [264, 159] width 267 height 30
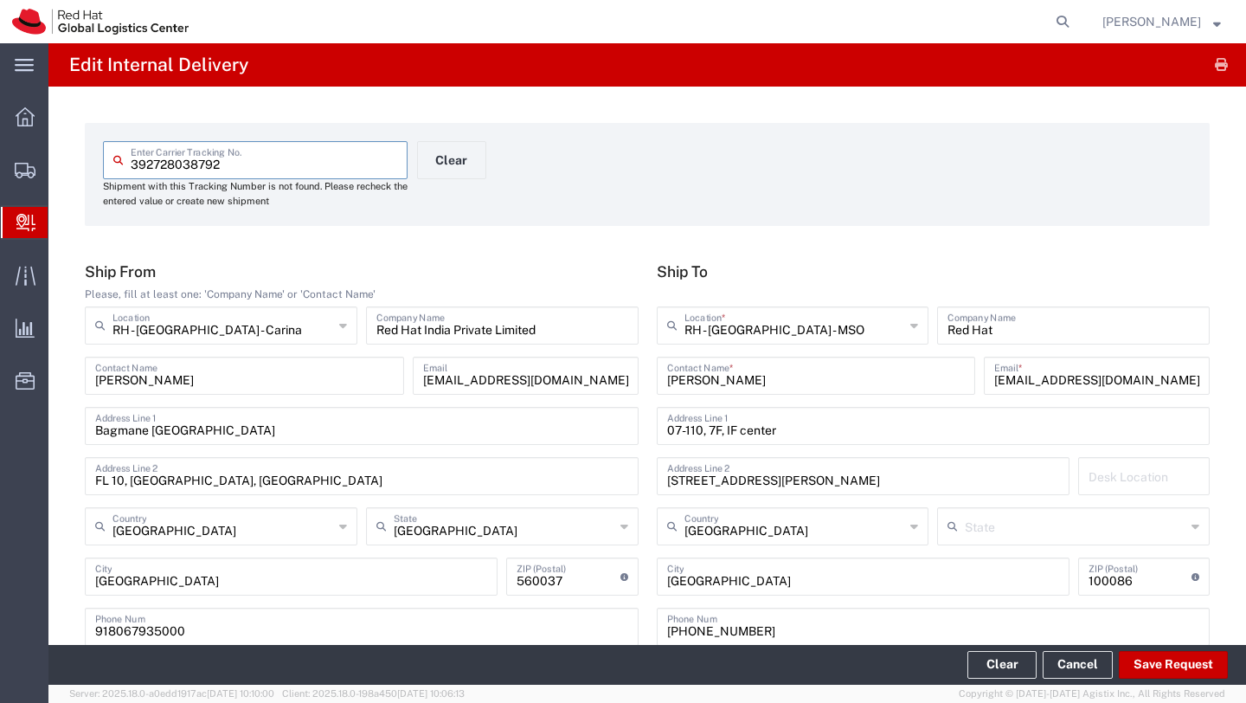
click at [239, 166] on input "392728038792" at bounding box center [264, 159] width 267 height 30
drag, startPoint x: 226, startPoint y: 168, endPoint x: 153, endPoint y: 164, distance: 72.8
click at [153, 164] on input "392728038792" at bounding box center [264, 159] width 267 height 30
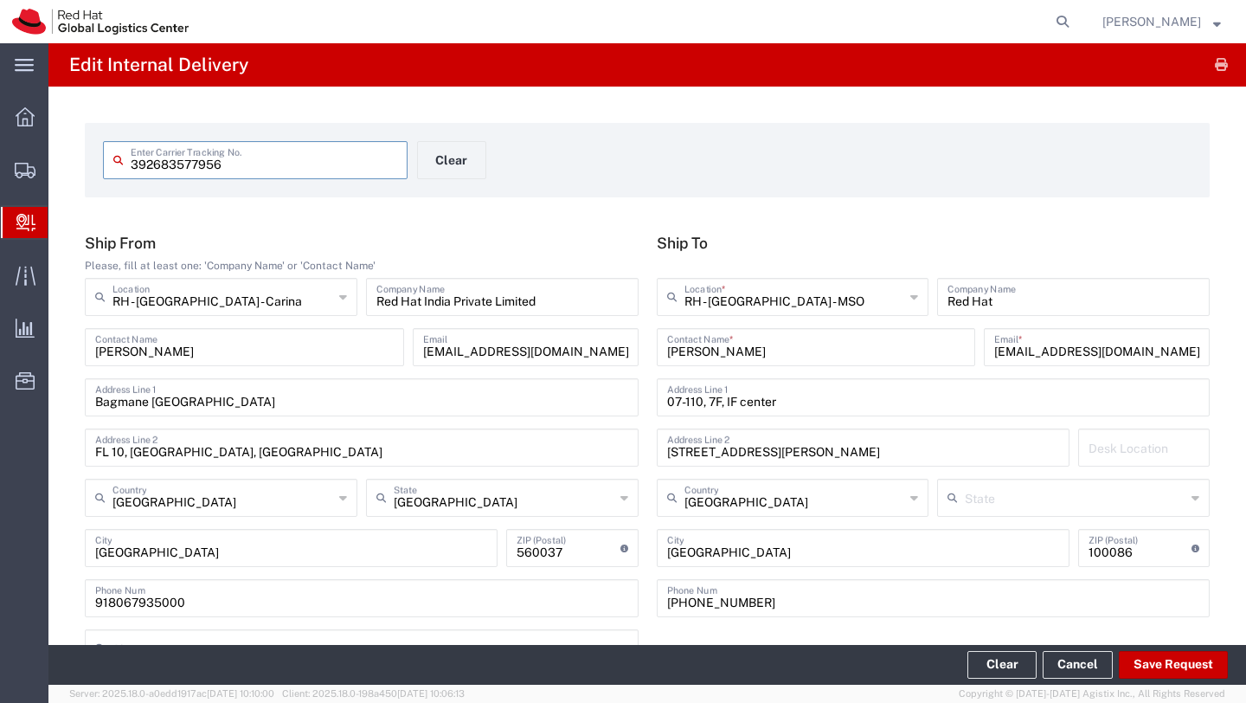
type input "392683577956"
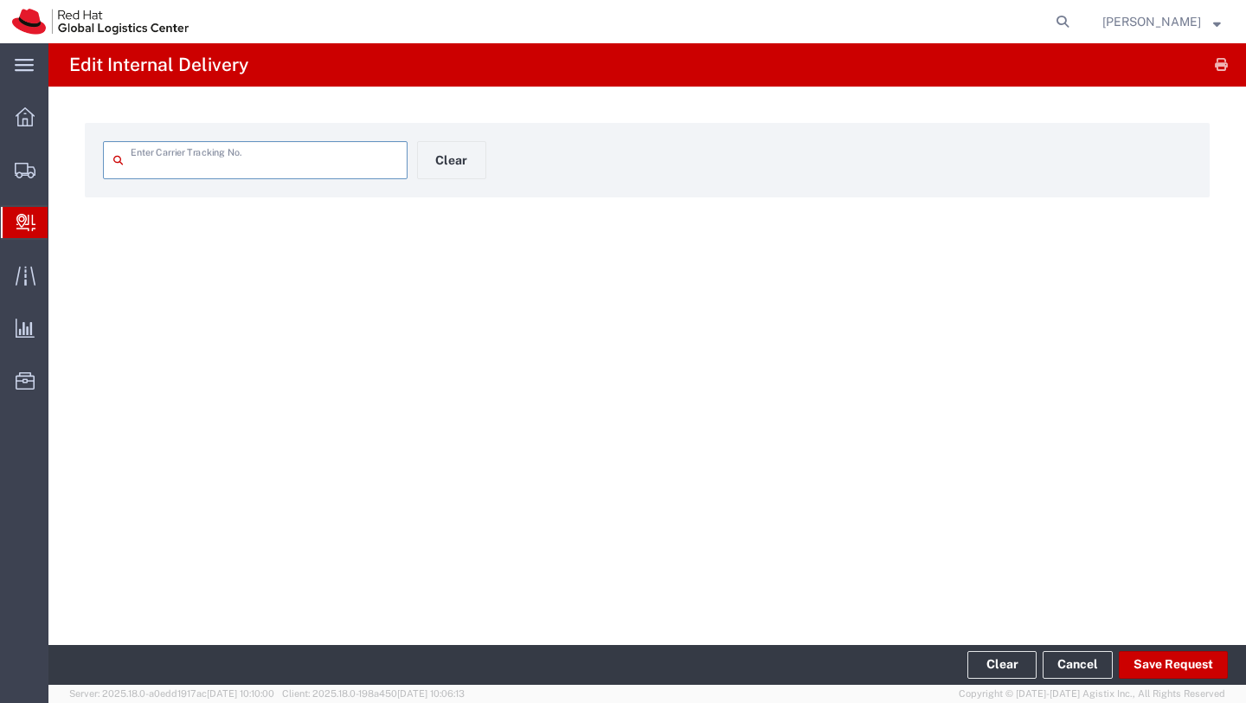
type input "392683577956"
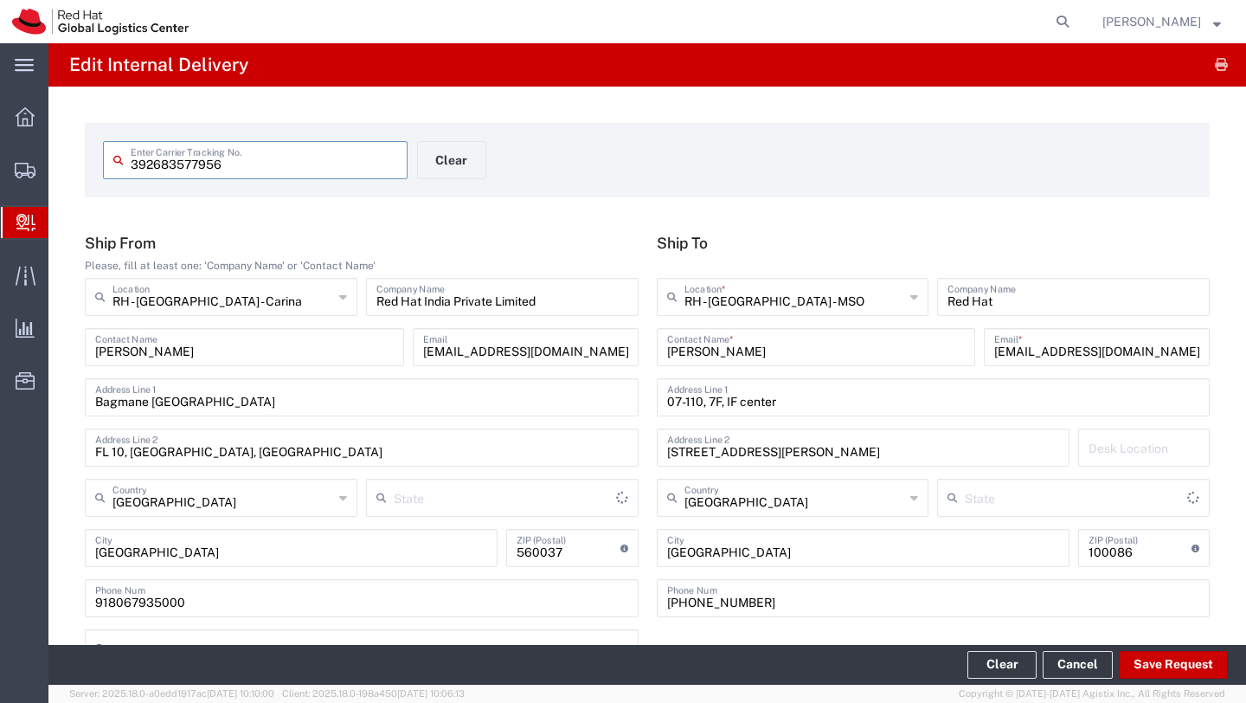
type input "Your Packaging"
type input "International Priority EOD"
type input "[GEOGRAPHIC_DATA]"
type input "Your Packaging"
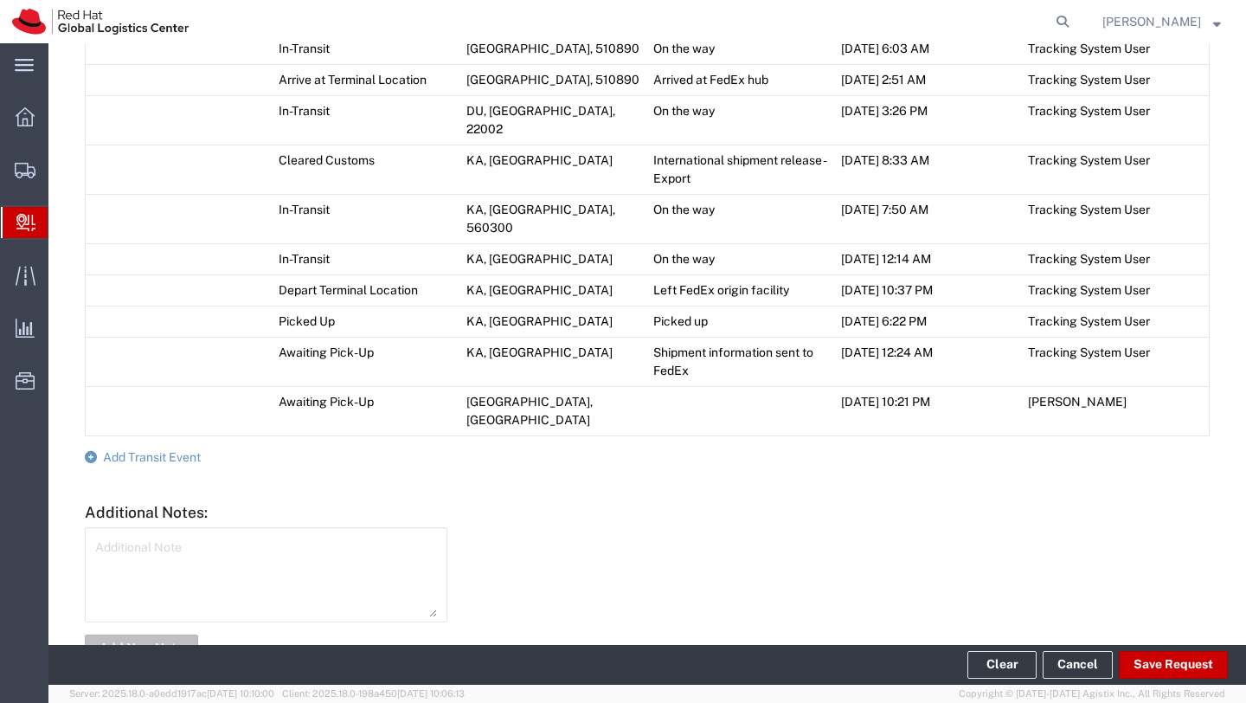
scroll to position [1379, 0]
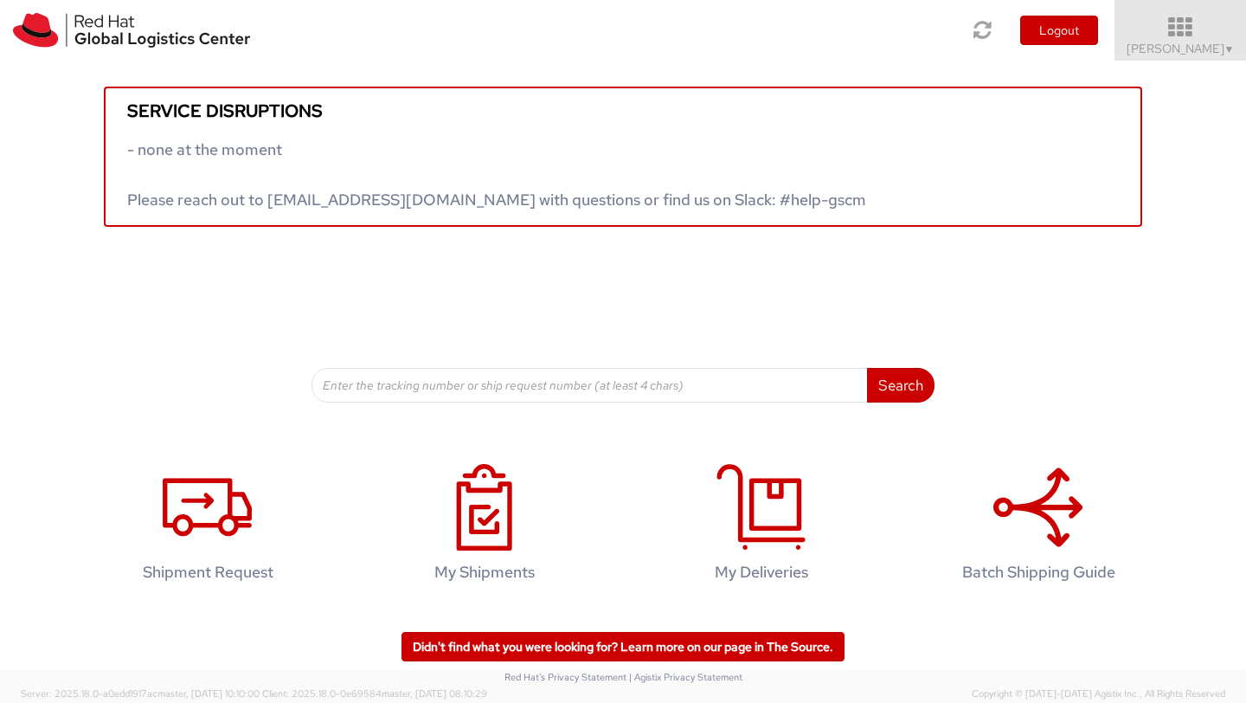
click at [1225, 45] on span "▼" at bounding box center [1230, 49] width 10 height 14
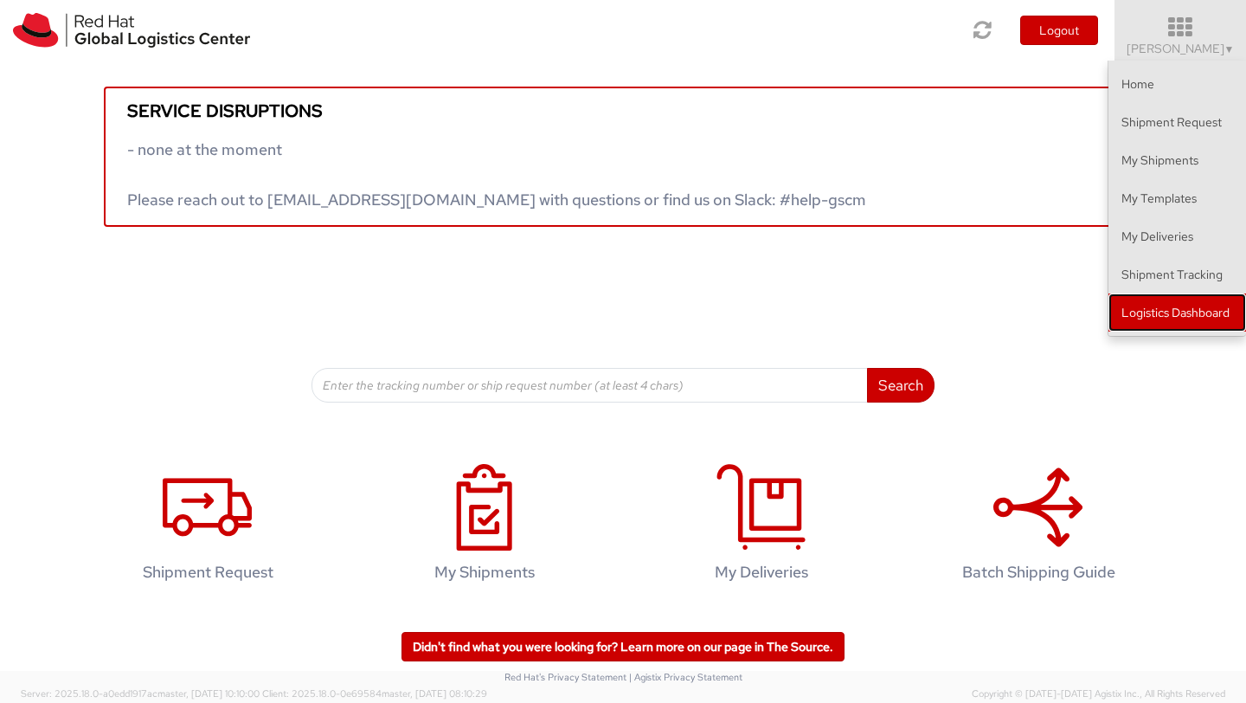
click at [1153, 301] on link "Logistics Dashboard" at bounding box center [1178, 312] width 138 height 38
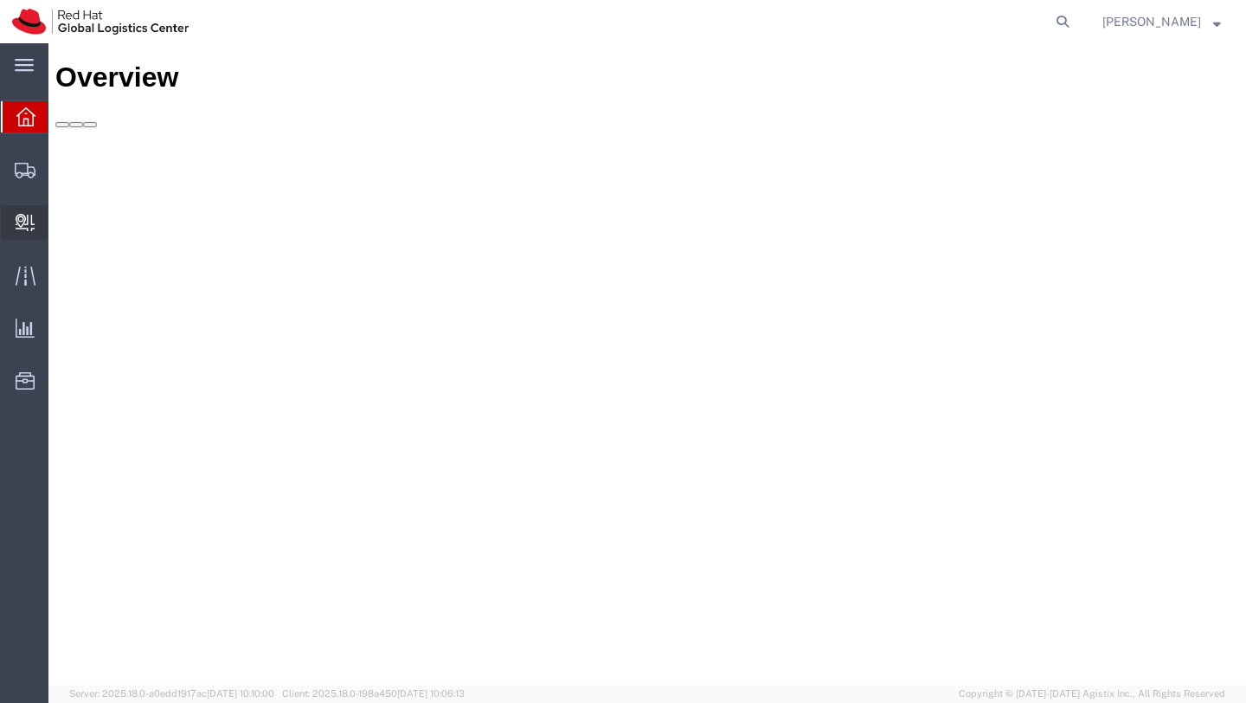
click at [0, 0] on span "Create Delivery" at bounding box center [0, 0] width 0 height 0
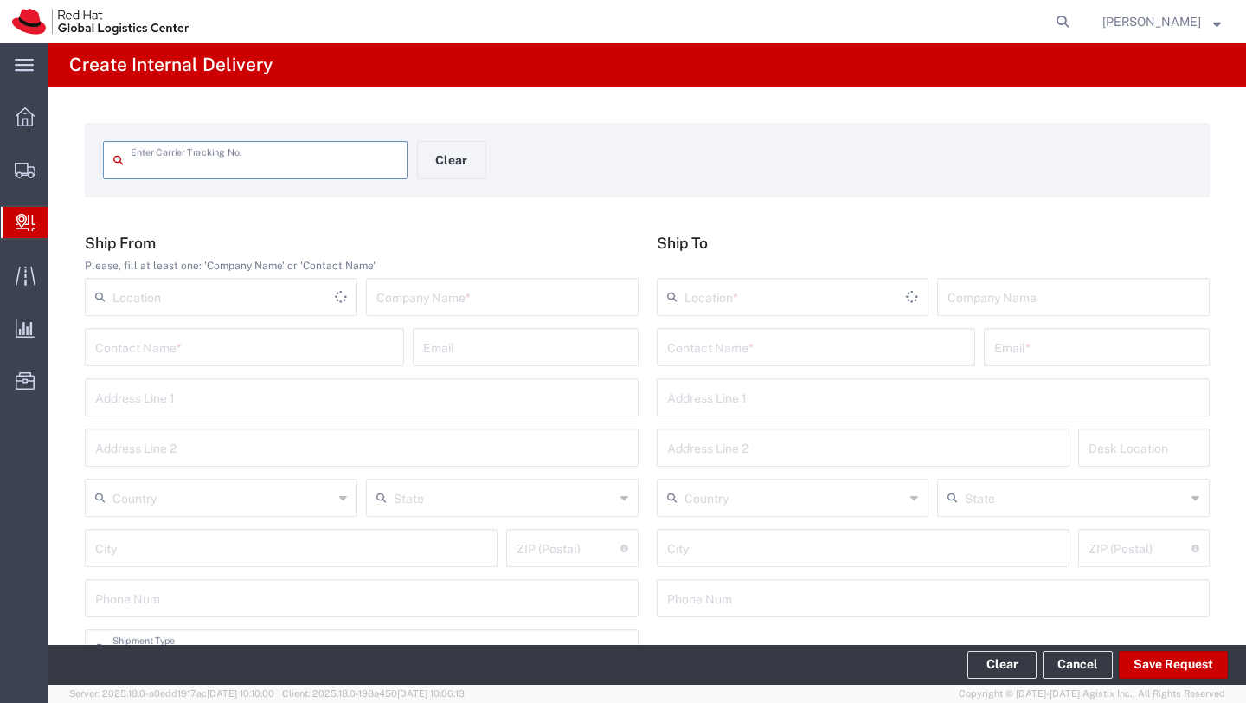
click at [136, 158] on input "text" at bounding box center [264, 159] width 267 height 30
type input "392646023590"
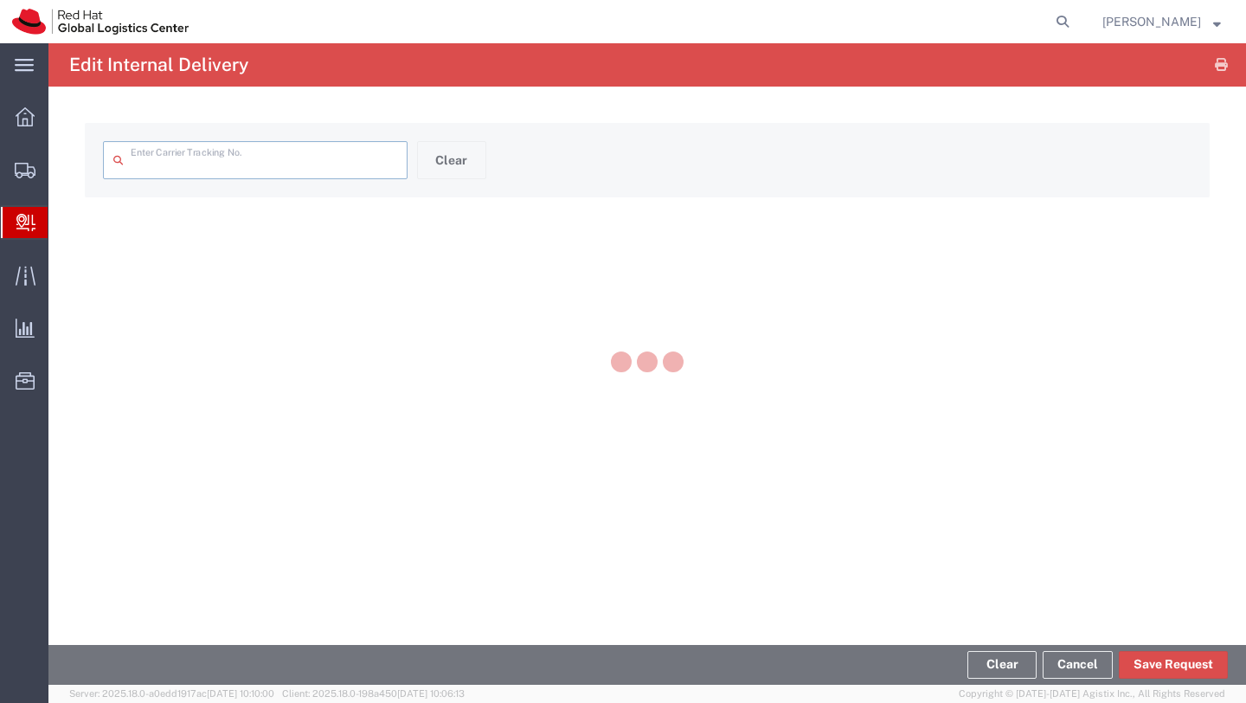
type input "392646023590"
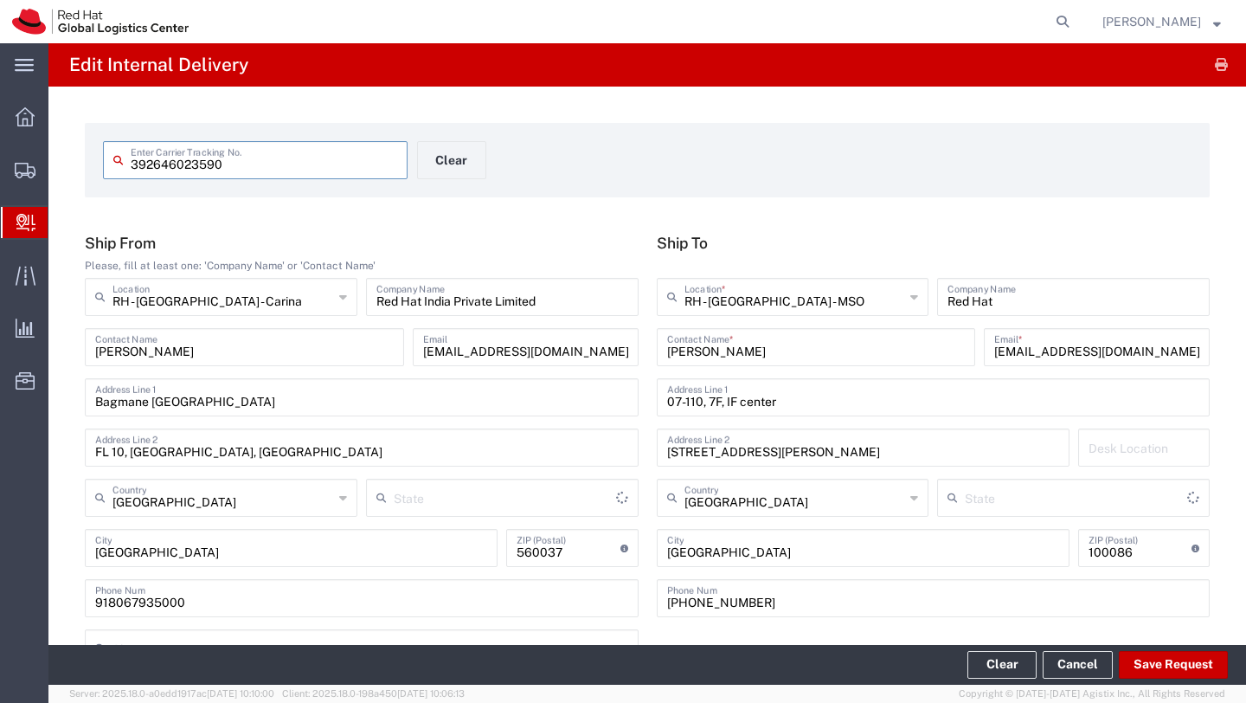
type input "Your Packaging"
type input "International Priority EOD"
type input "[GEOGRAPHIC_DATA]"
drag, startPoint x: 255, startPoint y: 168, endPoint x: 55, endPoint y: 162, distance: 200.0
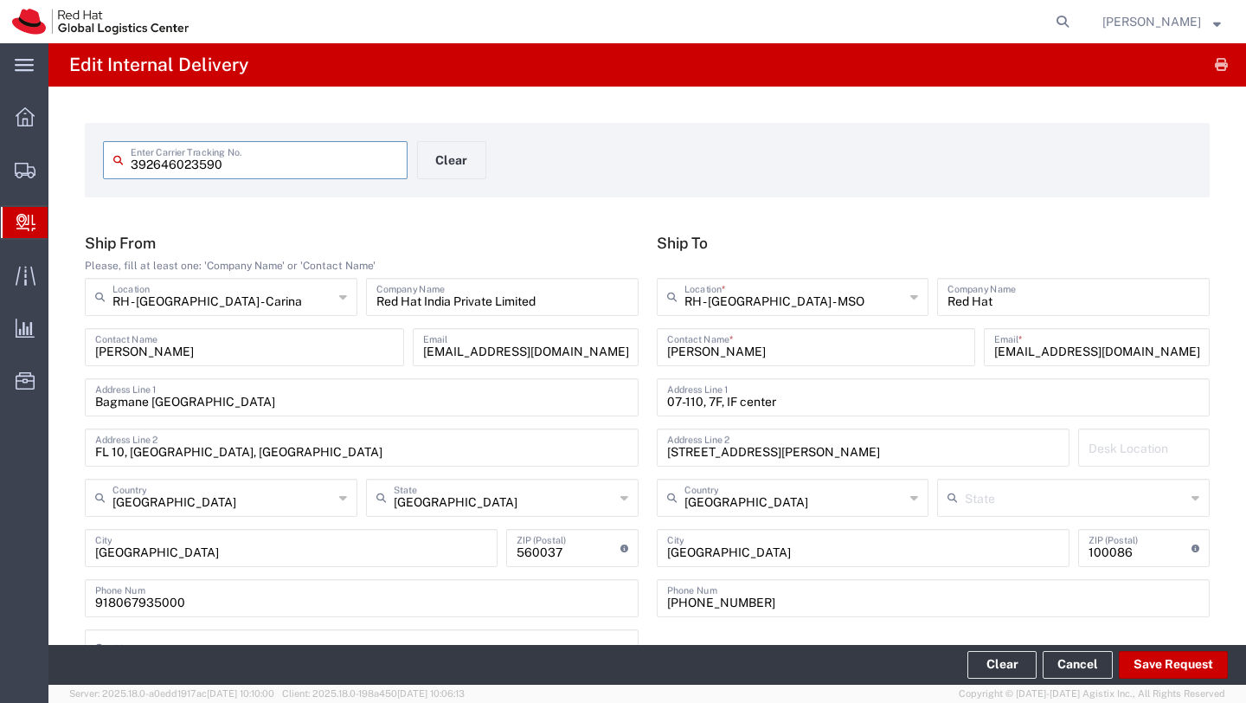
paste input "83577956"
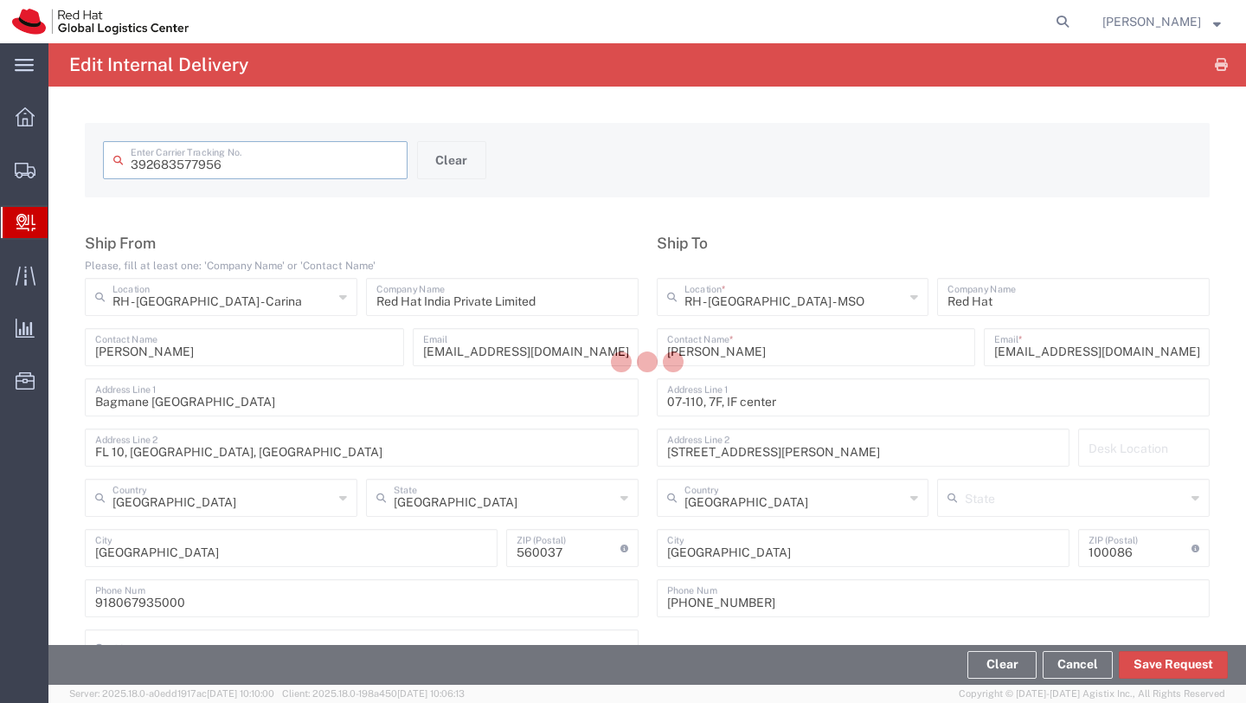
type input "392683577956"
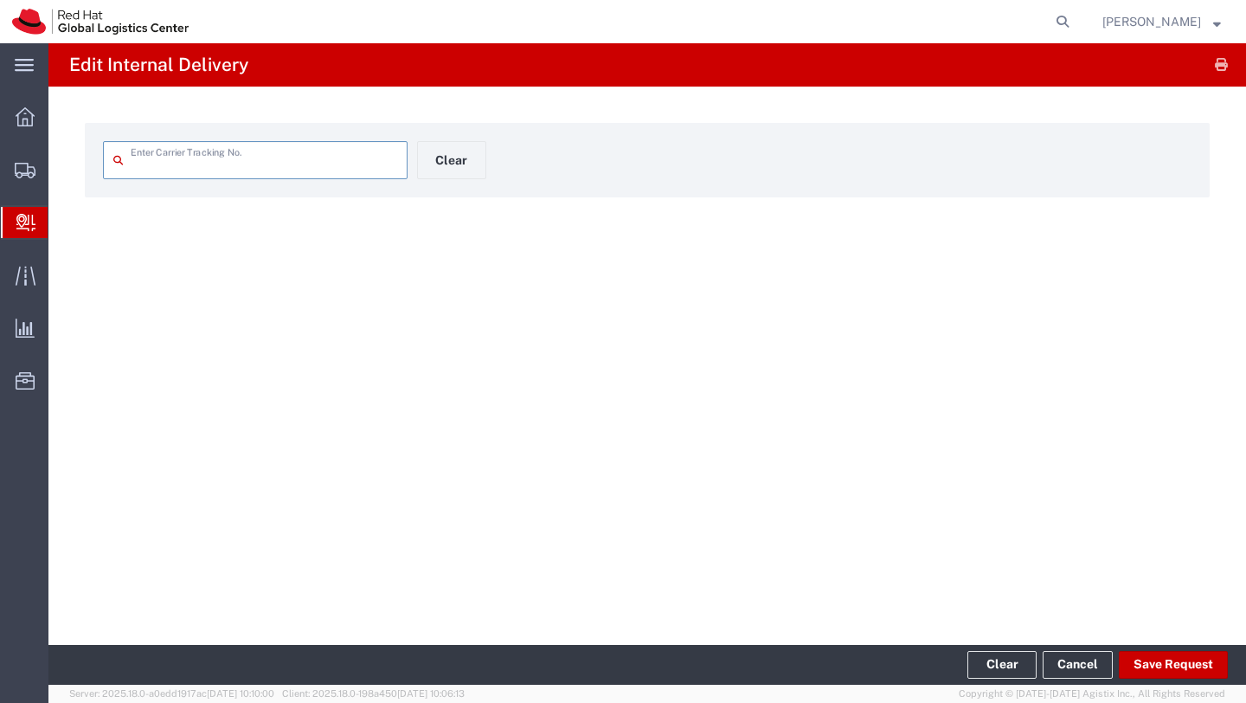
type input "392683577956"
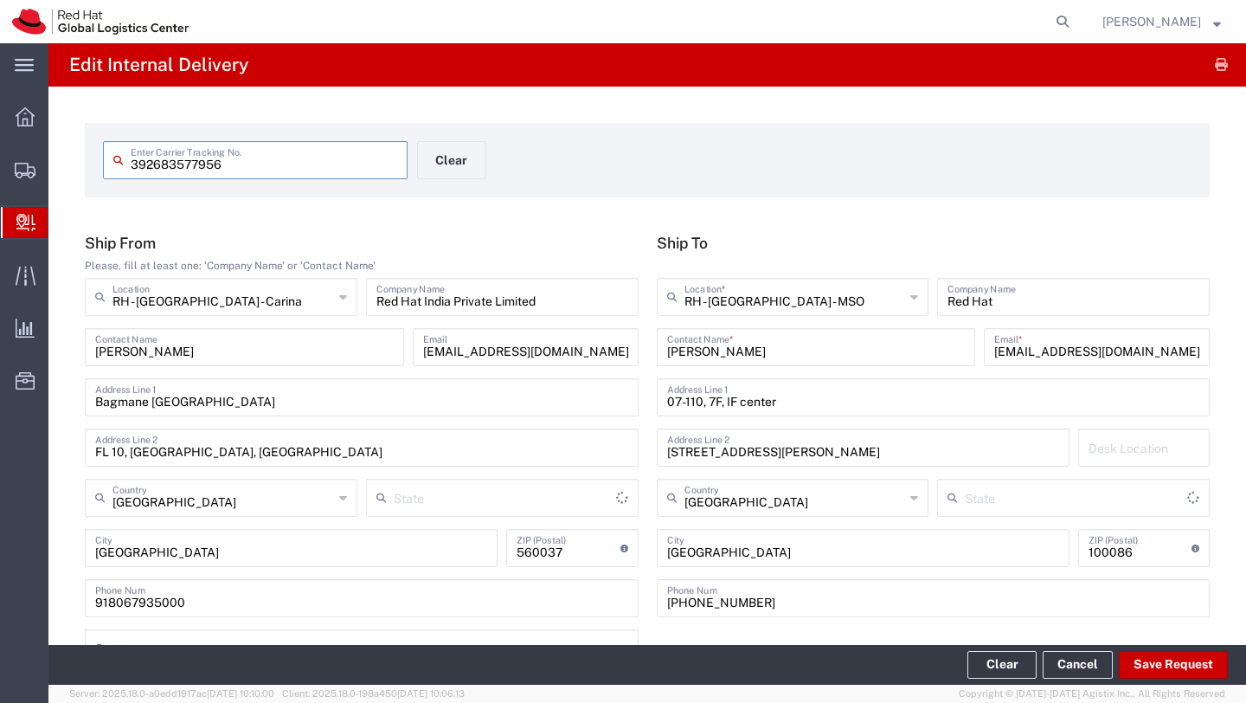
type input "International Priority EOD"
type input "[GEOGRAPHIC_DATA]"
type input "Your Packaging"
drag, startPoint x: 240, startPoint y: 164, endPoint x: 93, endPoint y: 161, distance: 147.2
click at [93, 161] on form "392683577956 Enter Carrier Tracking No. Clear" at bounding box center [647, 160] width 1125 height 74
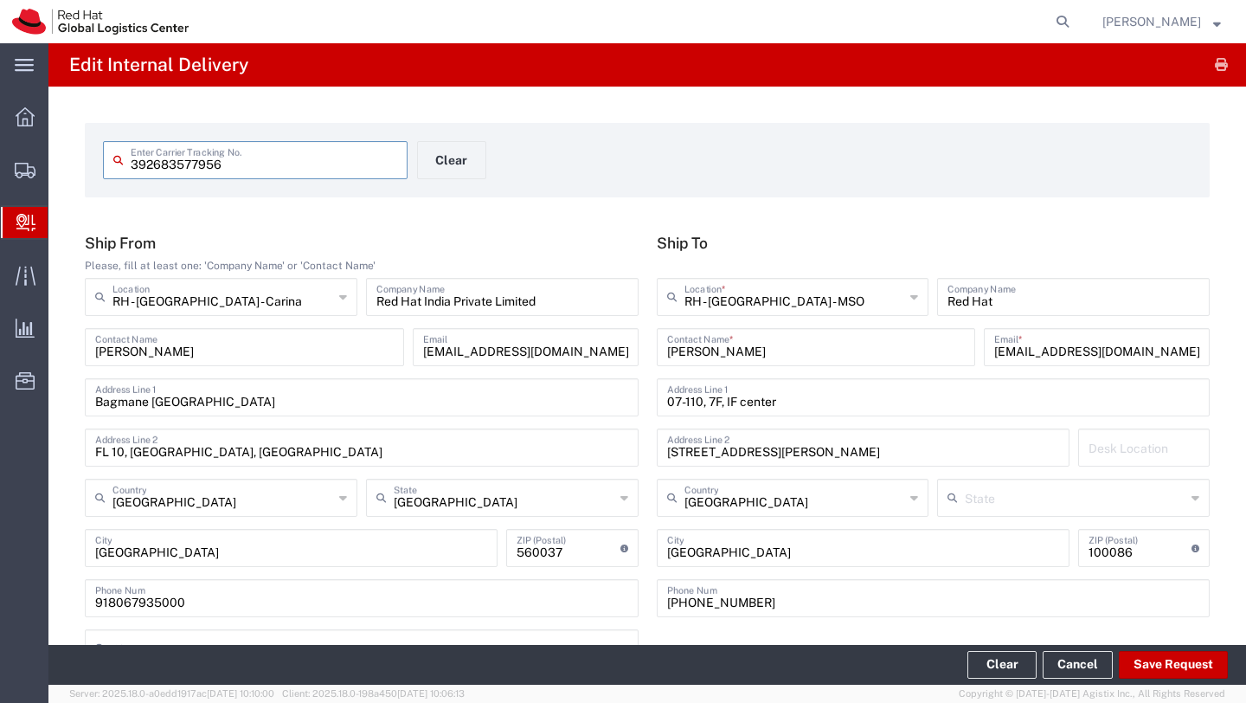
paste input "46023590"
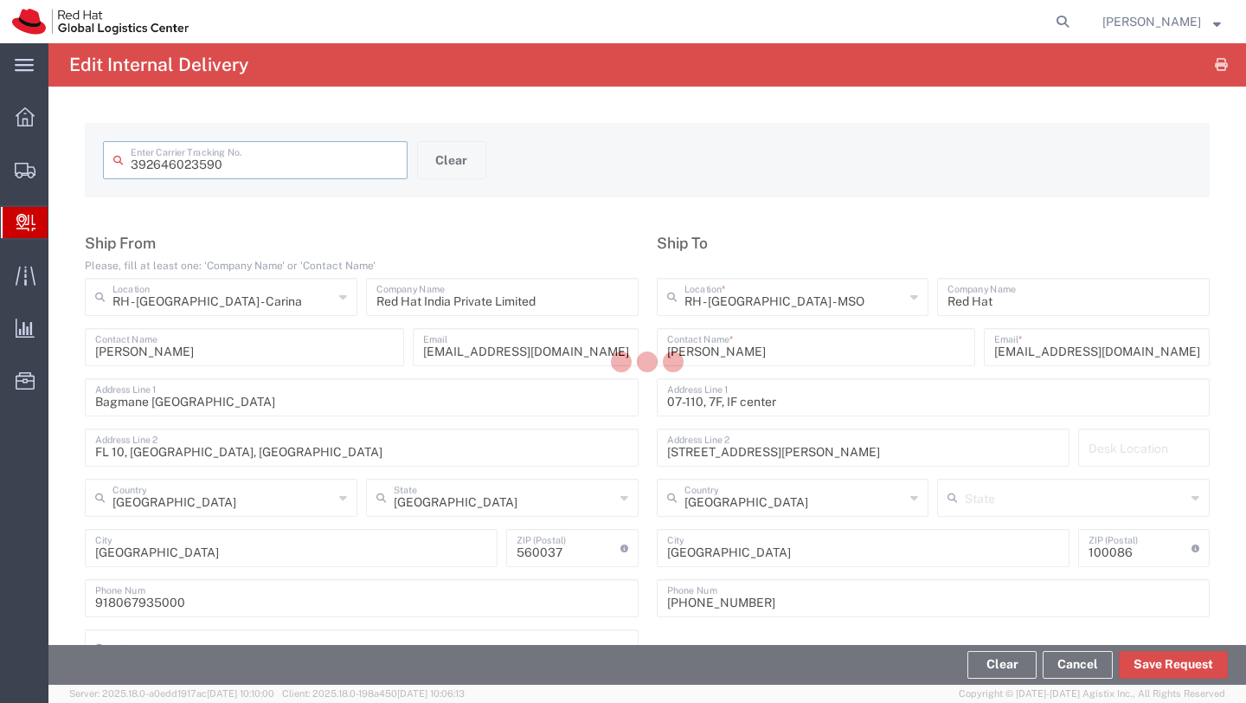
type input "392646023590"
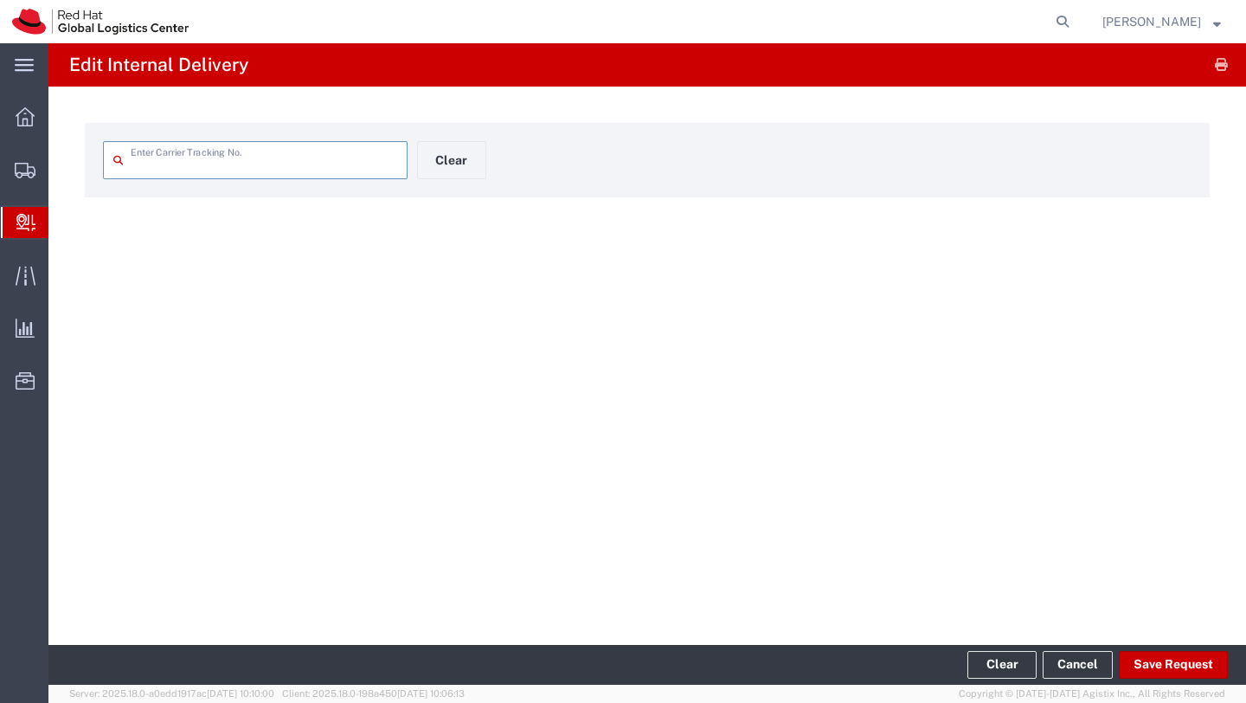
type input "392646023590"
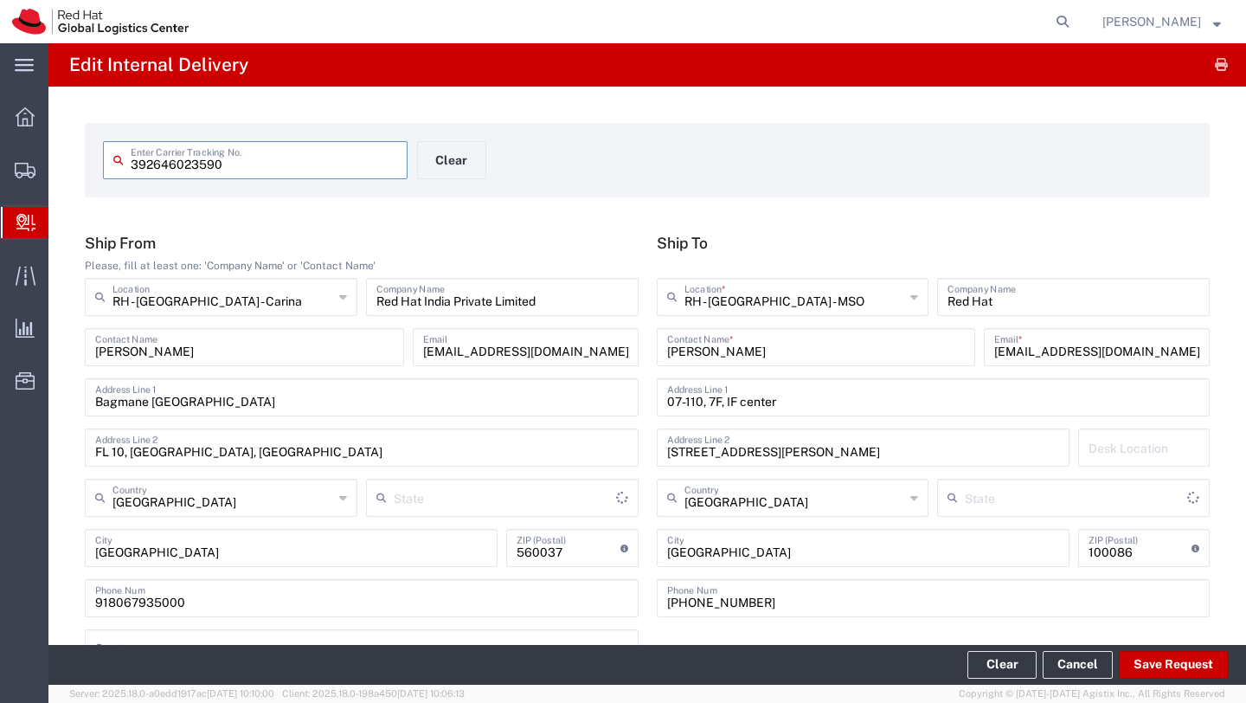
type input "[GEOGRAPHIC_DATA]"
type input "International Priority EOD"
type input "Your Packaging"
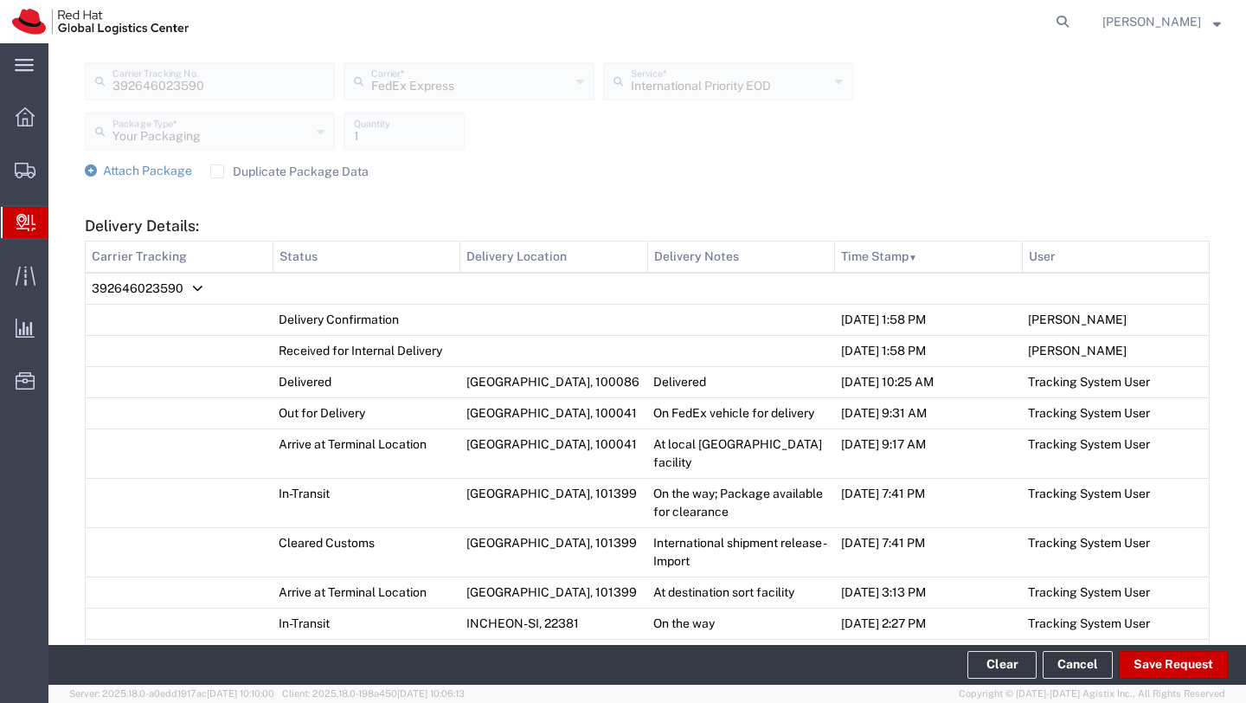
scroll to position [692, 0]
